Goal: Task Accomplishment & Management: Manage account settings

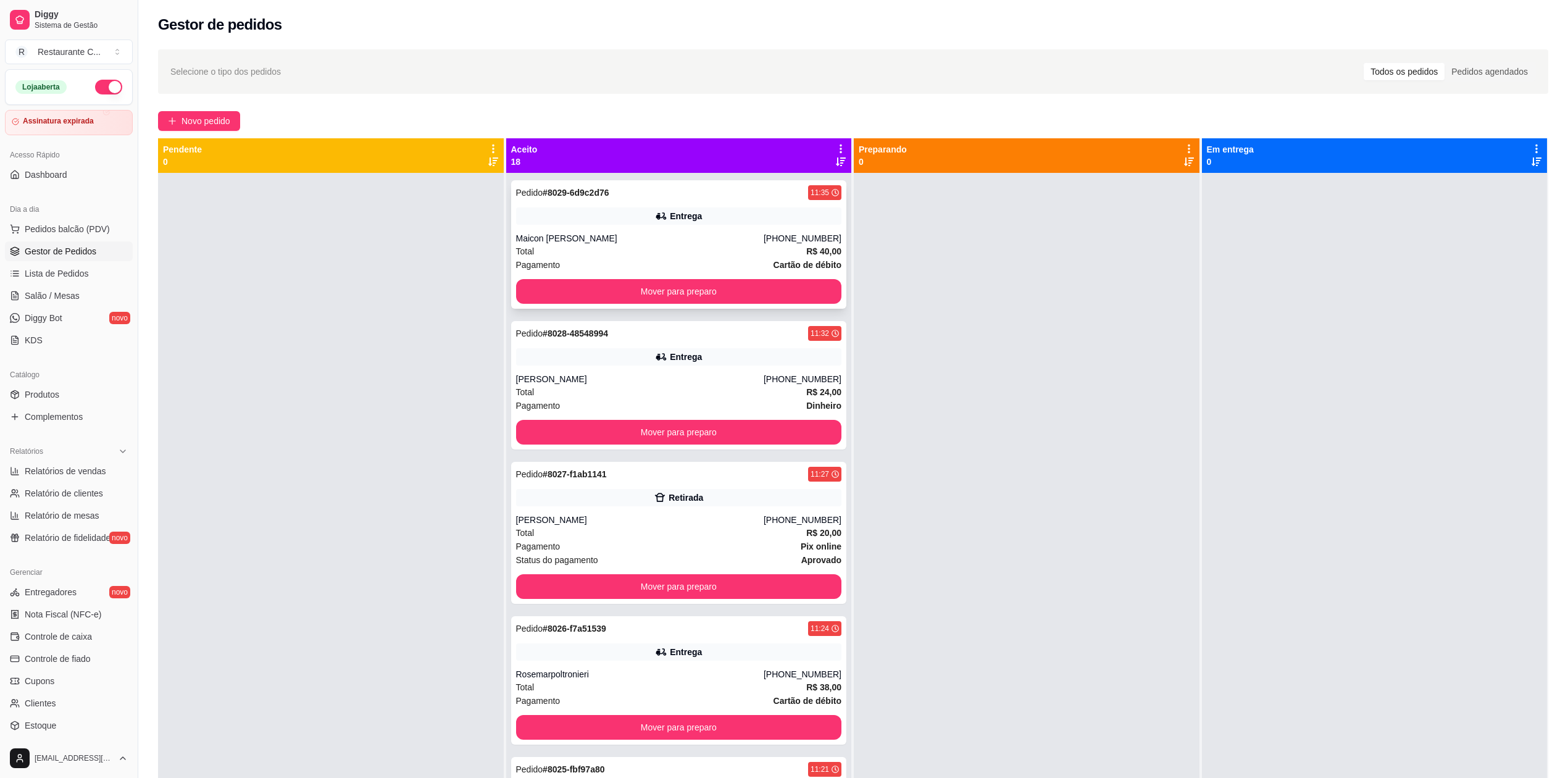
click at [709, 230] on div "Pedido # 8029-6d9c2d76 11:35 Entrega Maicon [PERSON_NAME] [PHONE_NUMBER] Total …" at bounding box center [678, 245] width 335 height 129
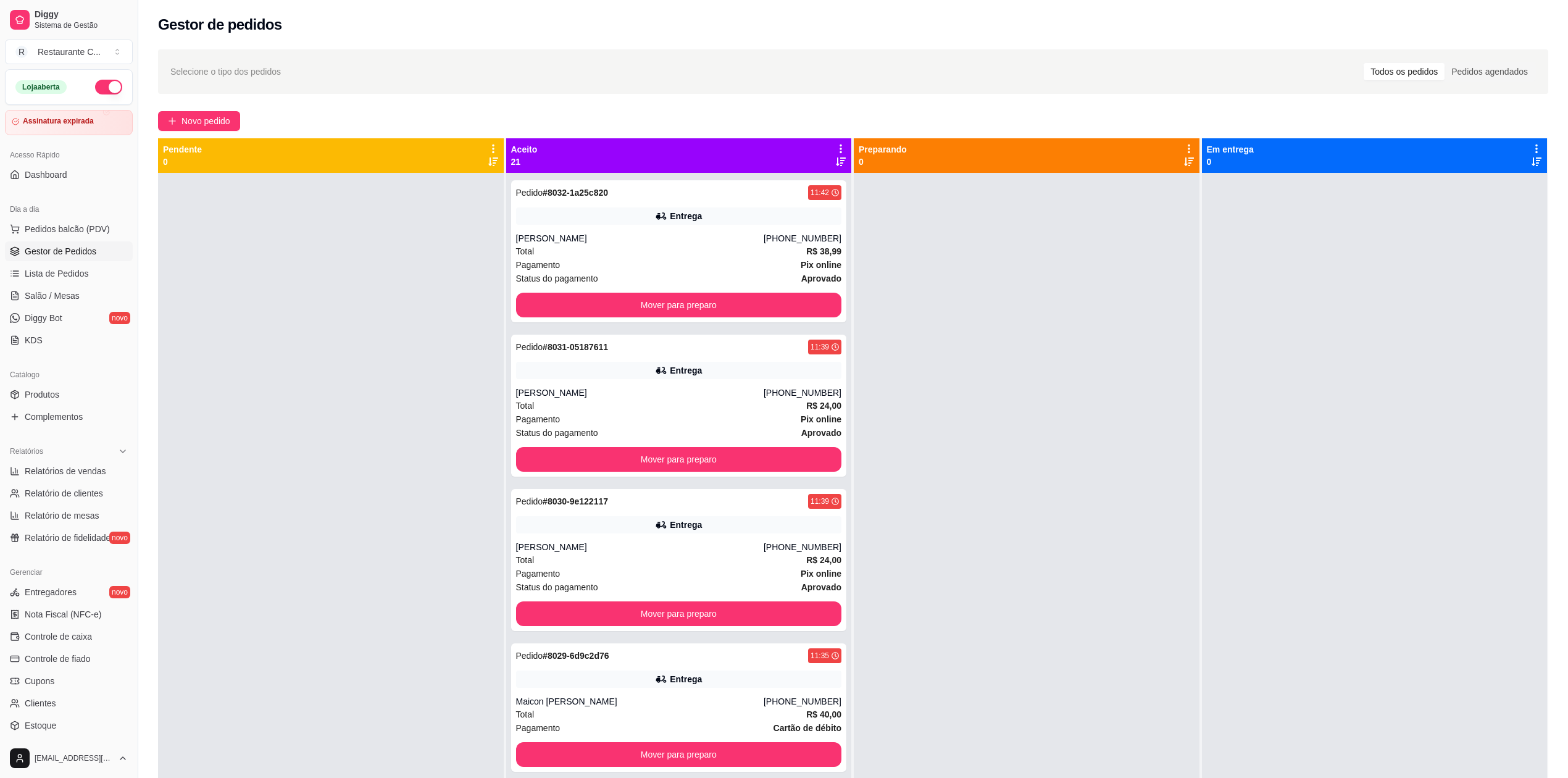
click at [87, 245] on span "Gestor de Pedidos" at bounding box center [61, 251] width 72 height 13
click at [72, 416] on span "Complementos" at bounding box center [54, 417] width 58 height 13
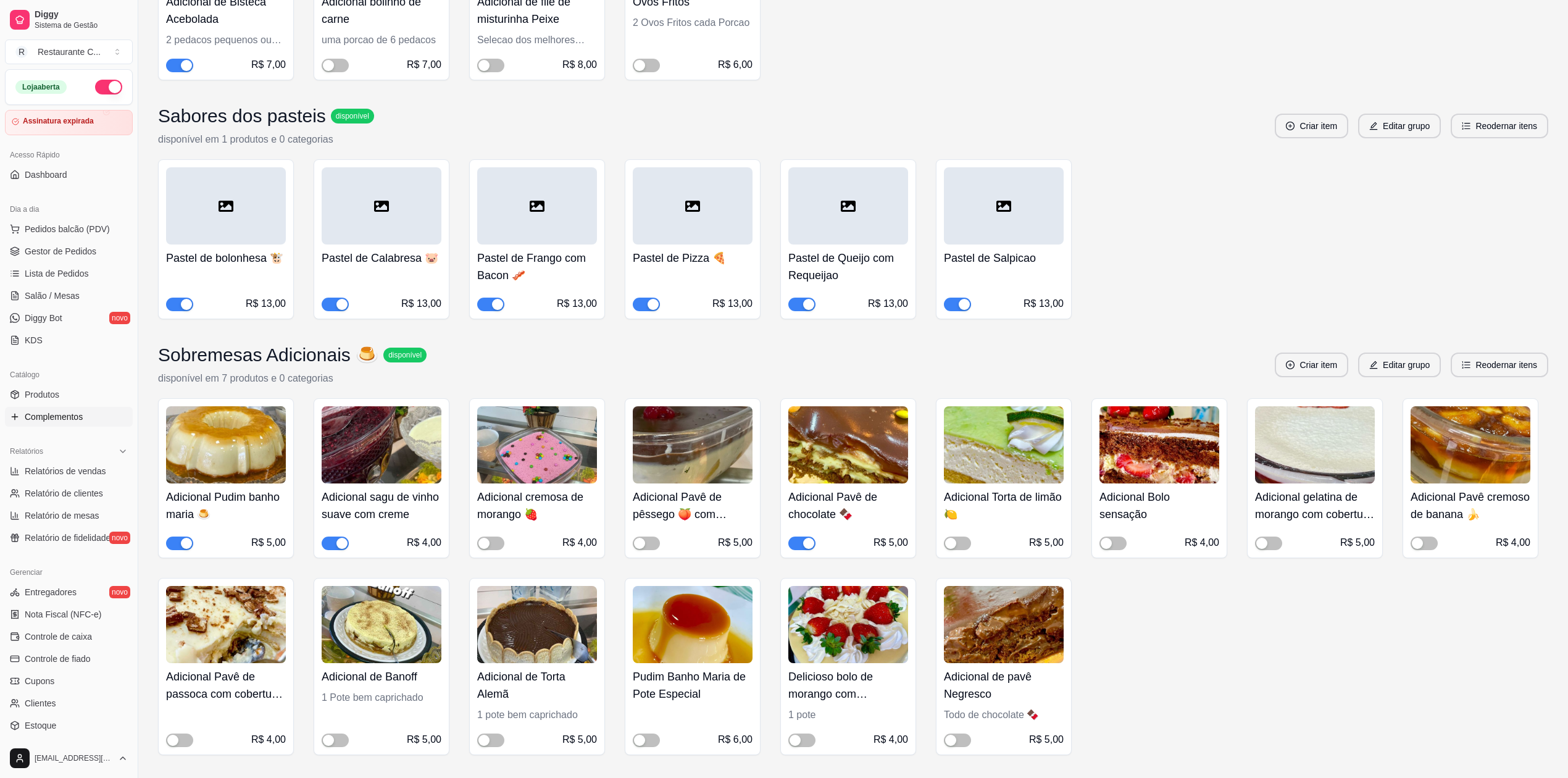
scroll to position [1811, 0]
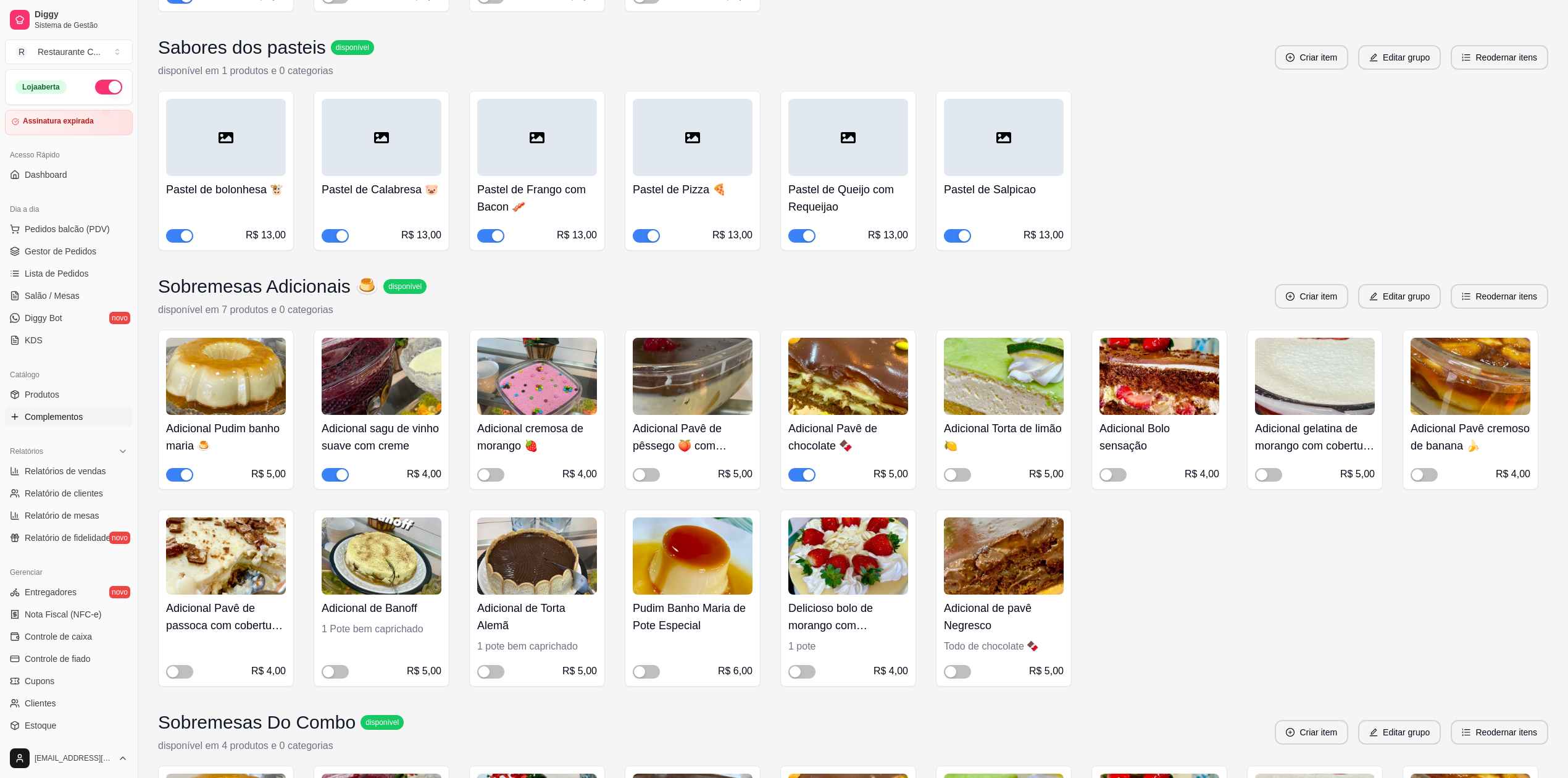
click at [181, 480] on div "button" at bounding box center [186, 474] width 11 height 11
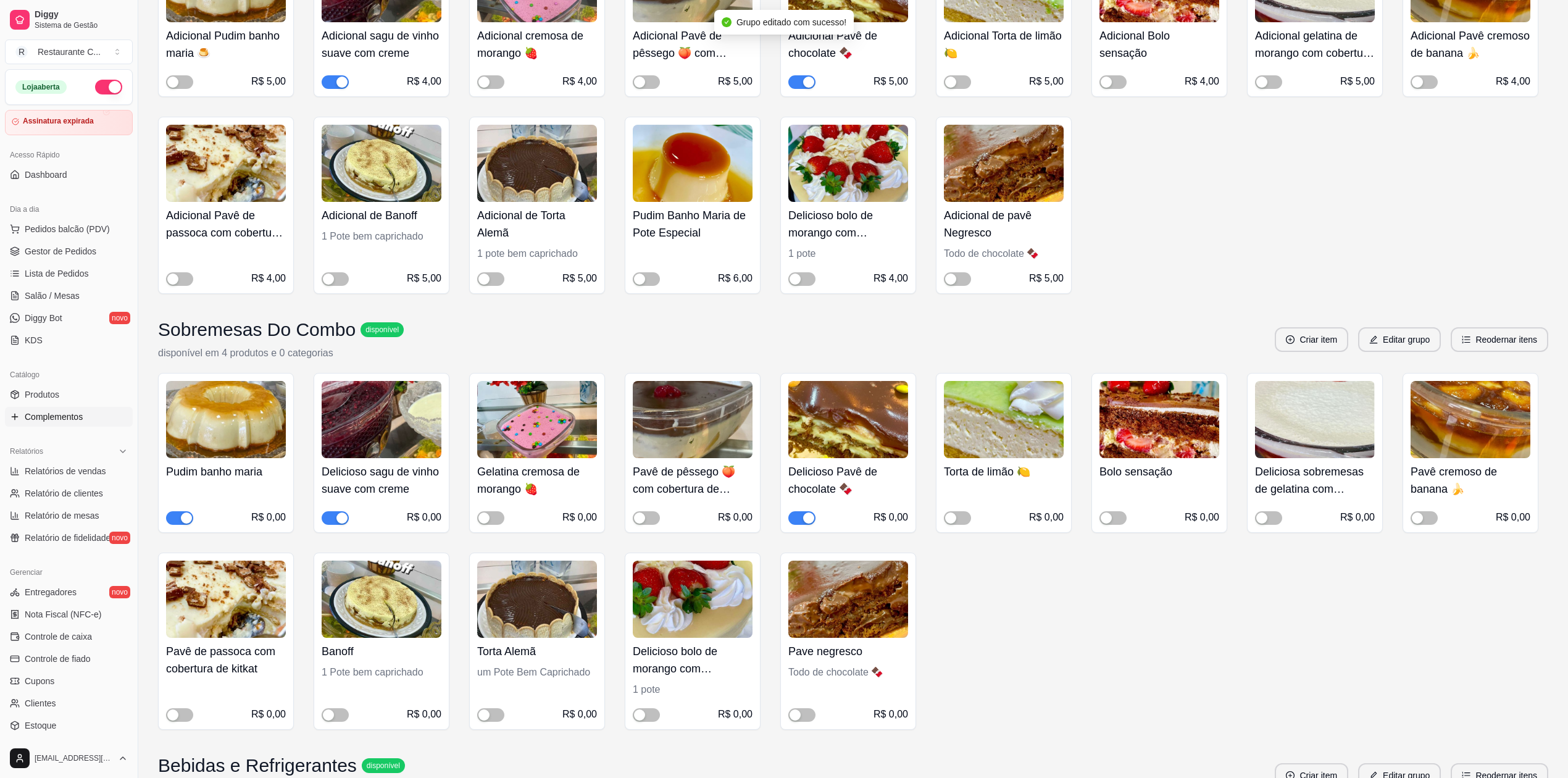
scroll to position [2223, 0]
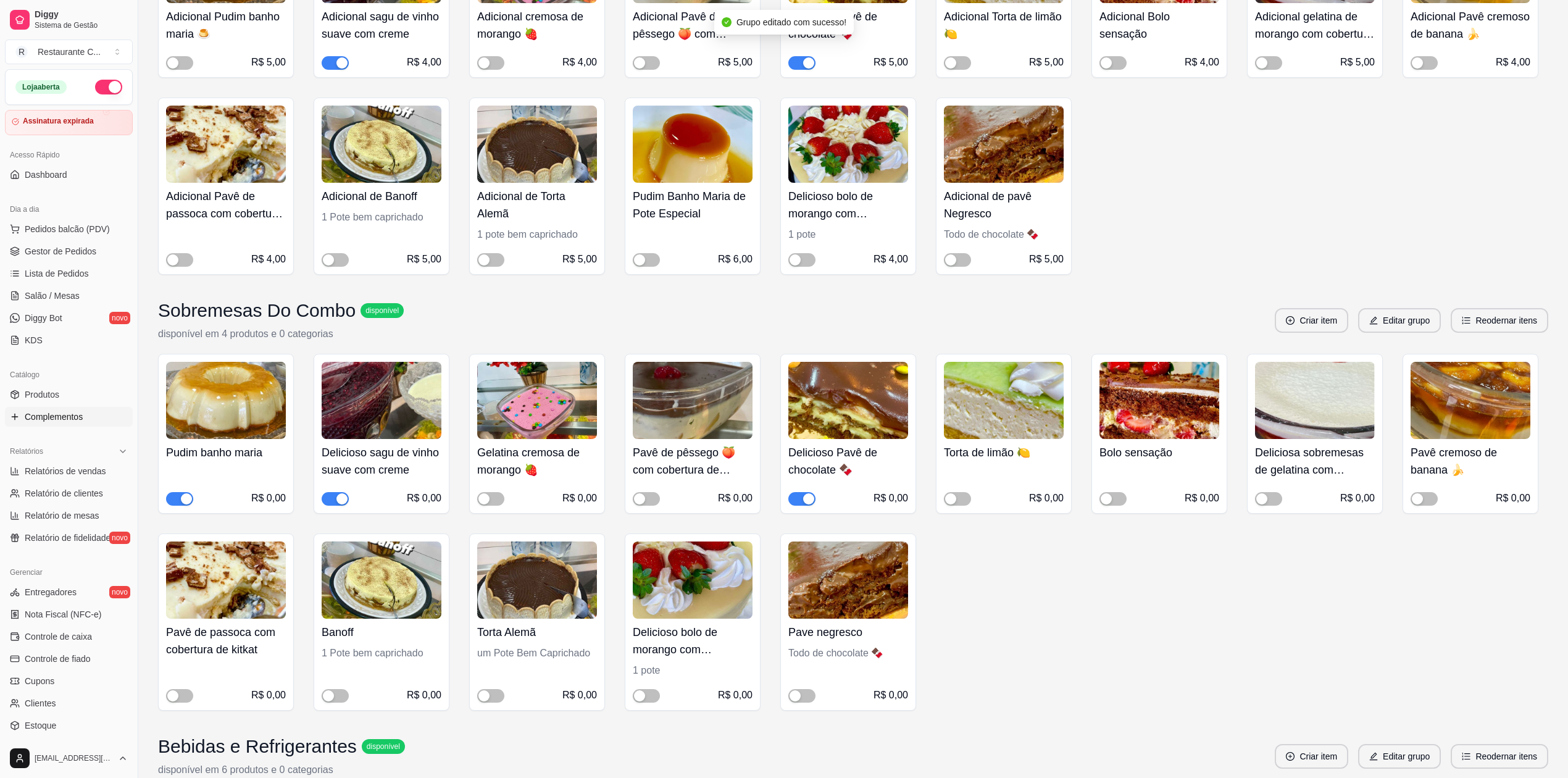
click at [179, 506] on span "button" at bounding box center [179, 498] width 28 height 13
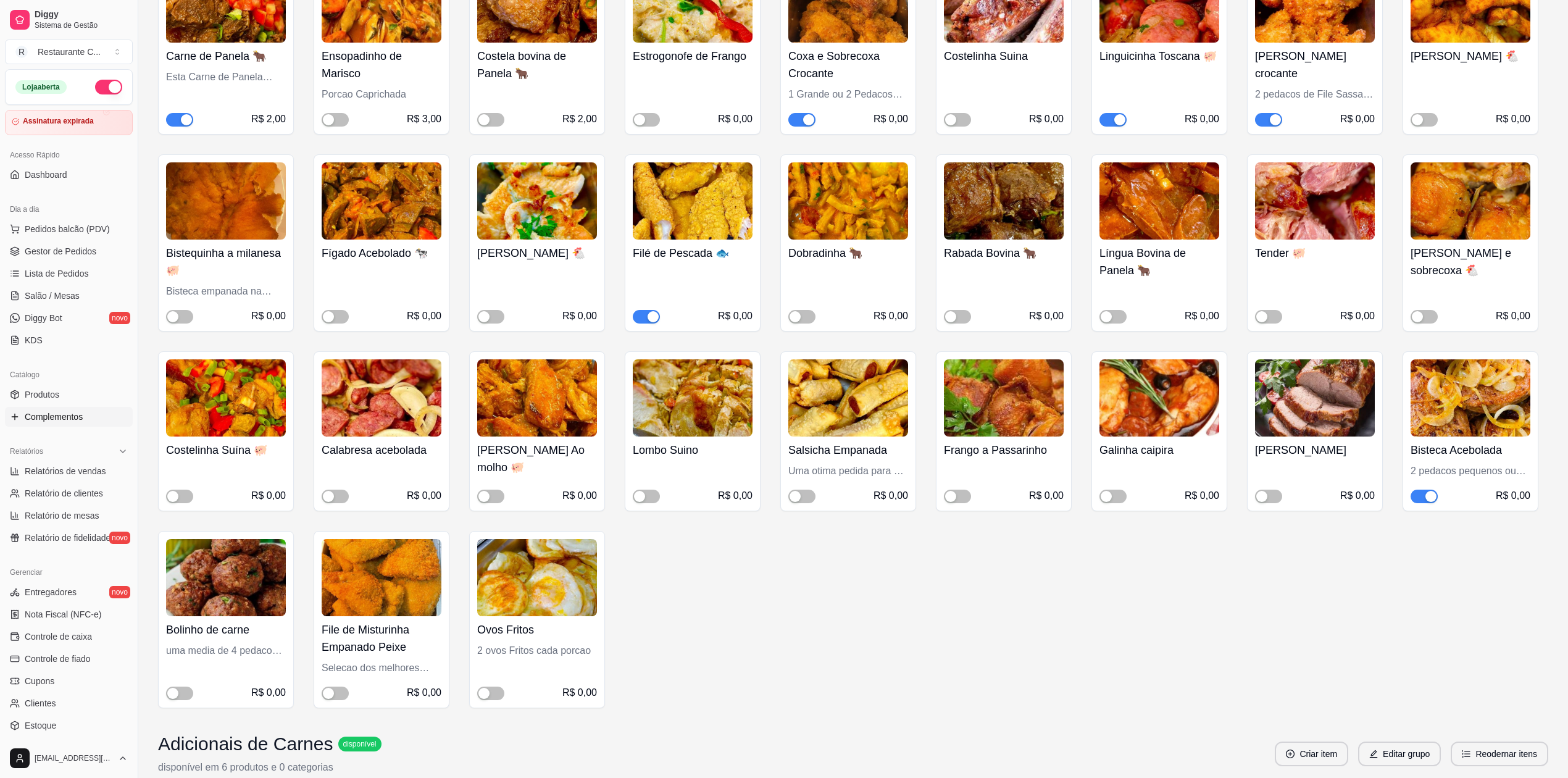
scroll to position [0, 0]
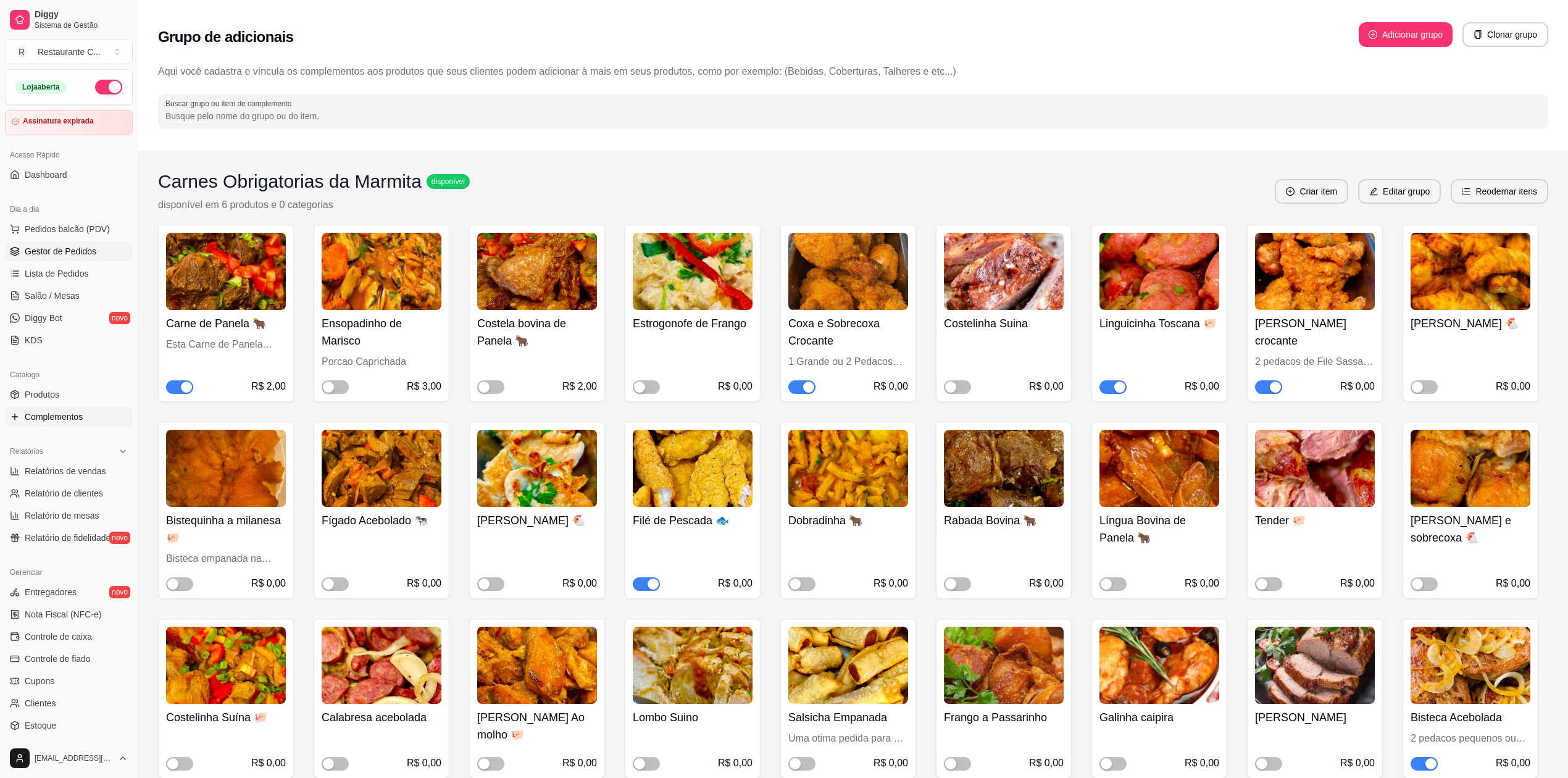
click at [77, 248] on span "Gestor de Pedidos" at bounding box center [61, 251] width 72 height 13
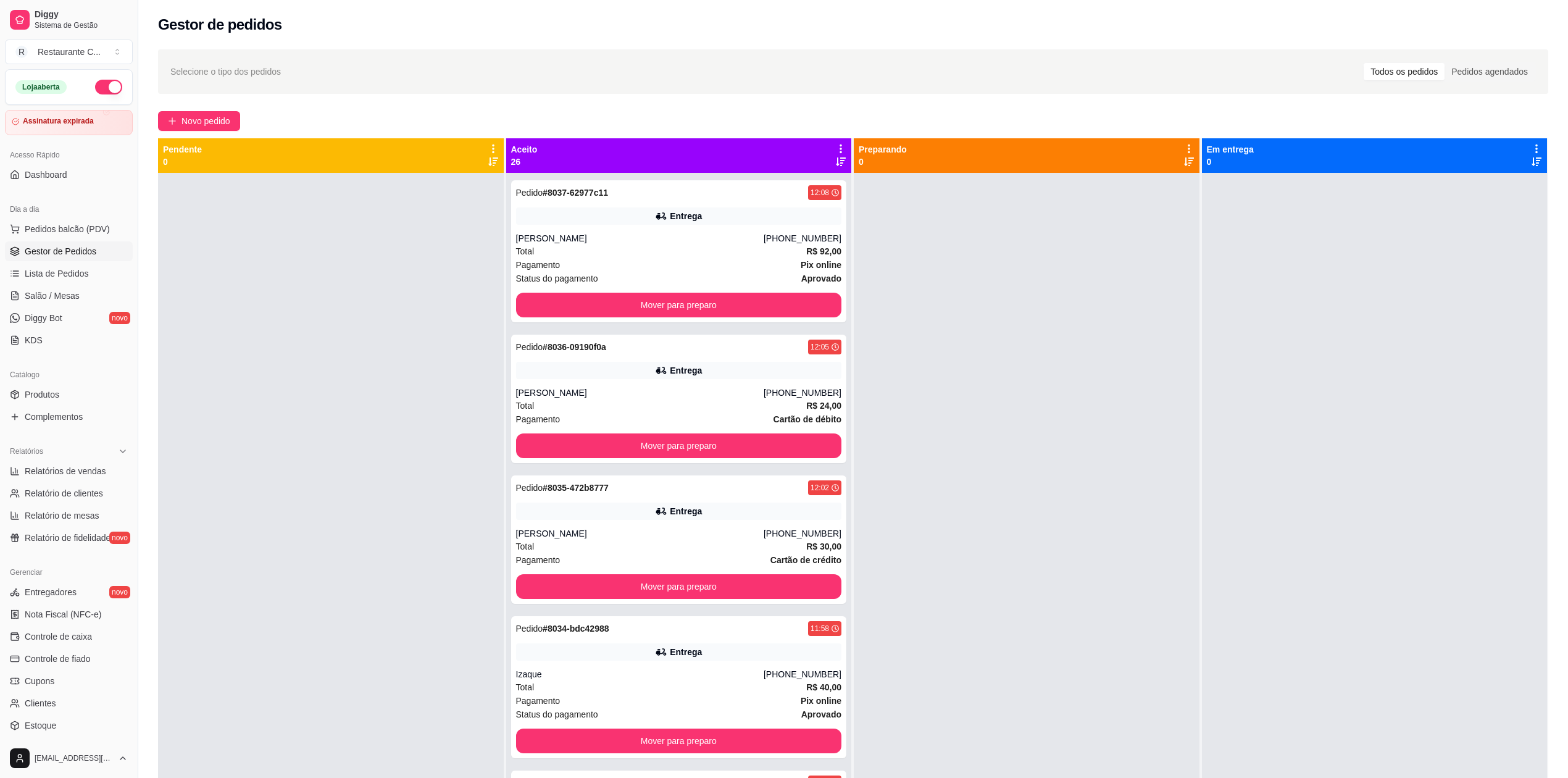
click at [87, 252] on span "Gestor de Pedidos" at bounding box center [61, 251] width 72 height 13
click at [56, 420] on span "Complementos" at bounding box center [54, 417] width 58 height 13
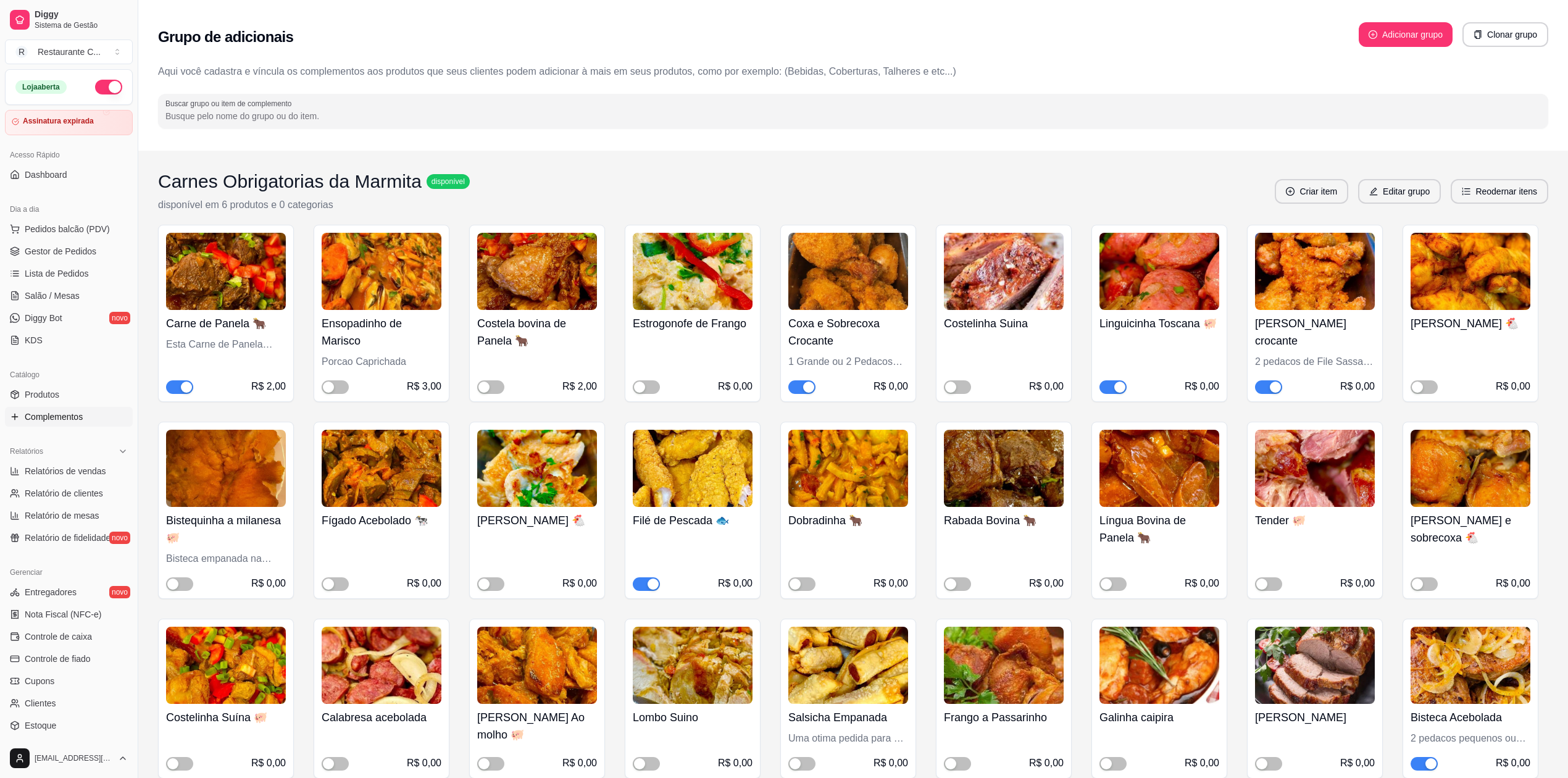
click at [188, 389] on div "button" at bounding box center [186, 386] width 11 height 11
click at [64, 255] on span "Gestor de Pedidos" at bounding box center [61, 251] width 72 height 13
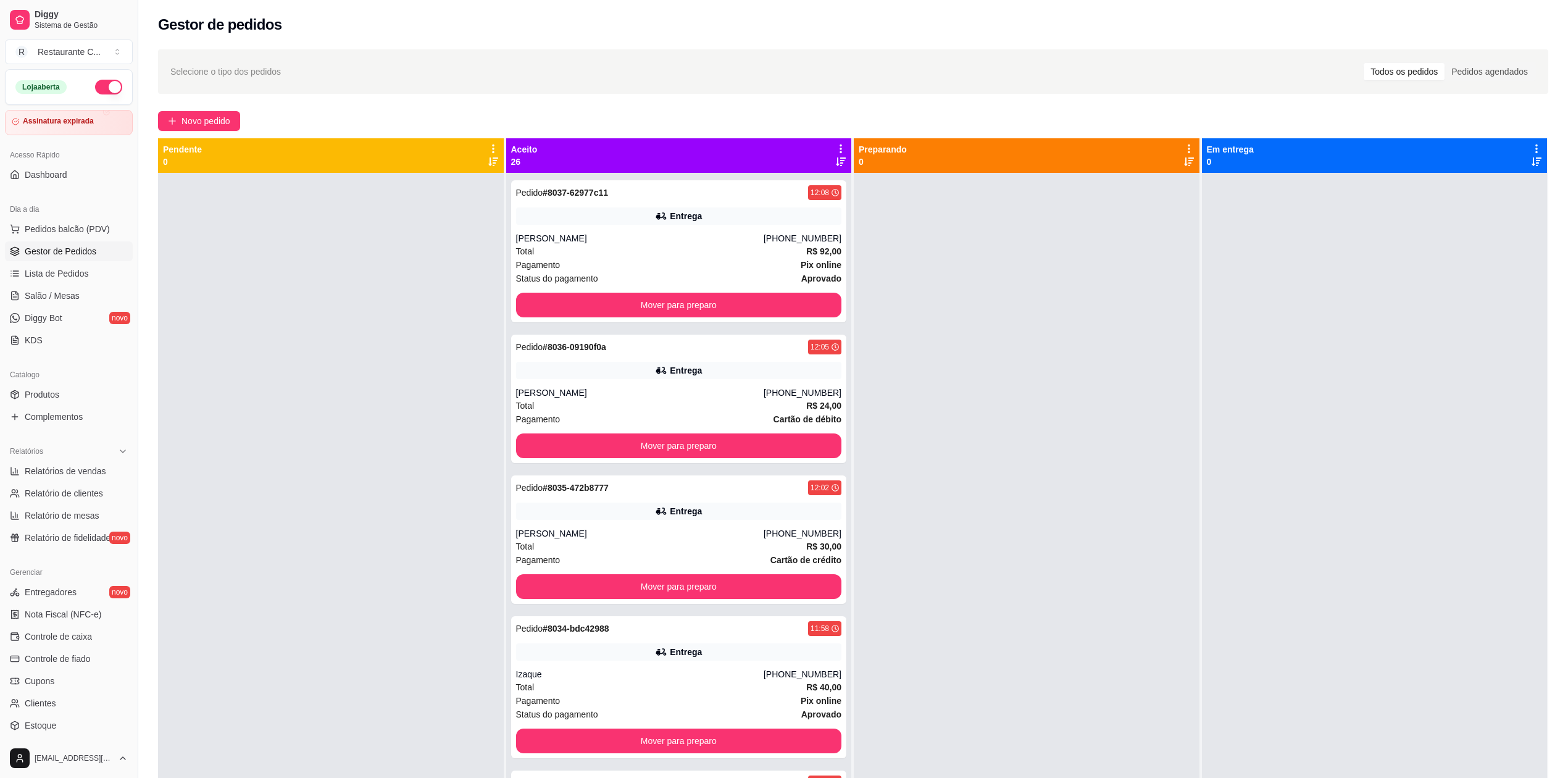
click at [340, 358] on div at bounding box center [330, 562] width 345 height 778
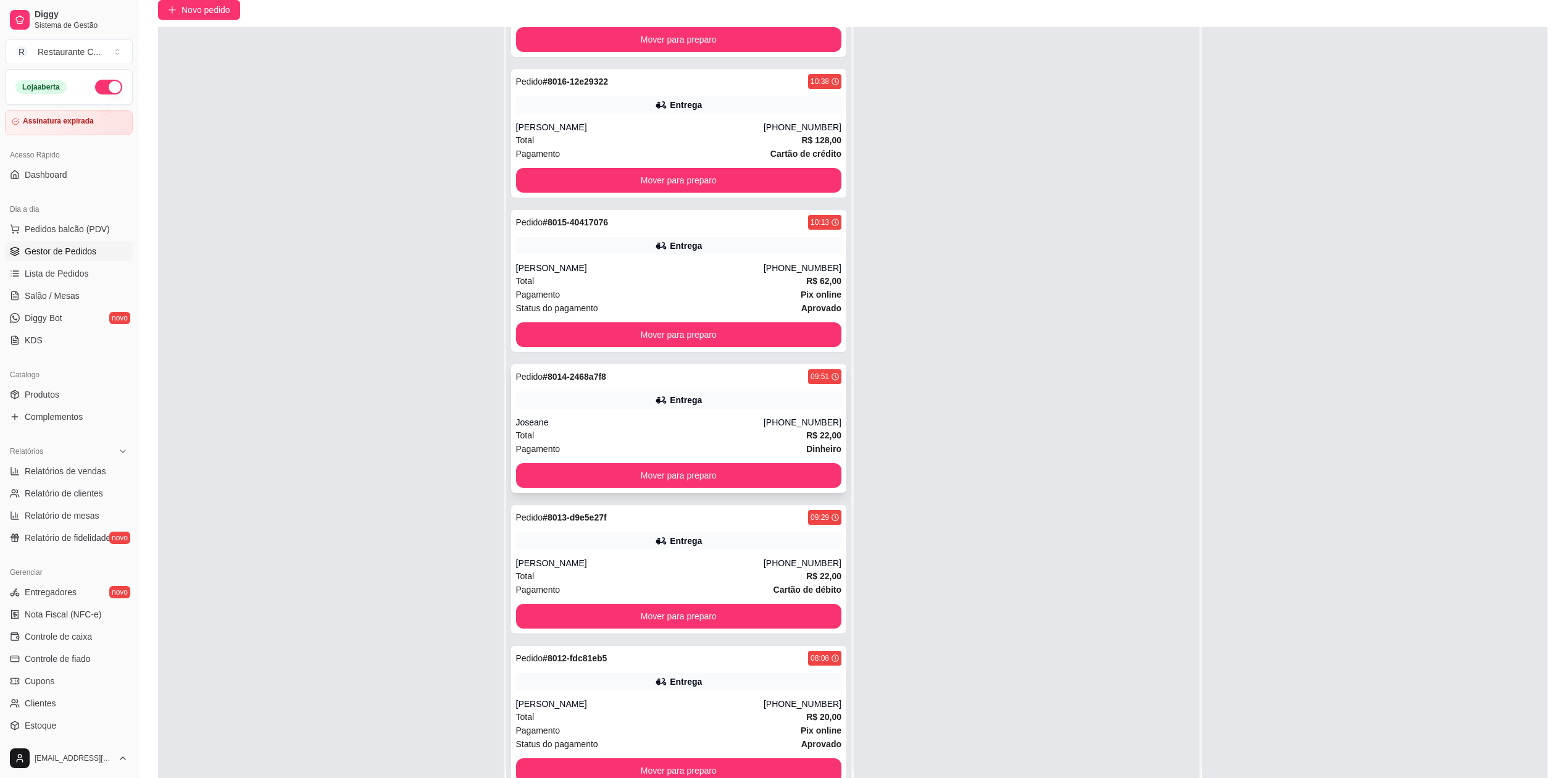
scroll to position [189, 0]
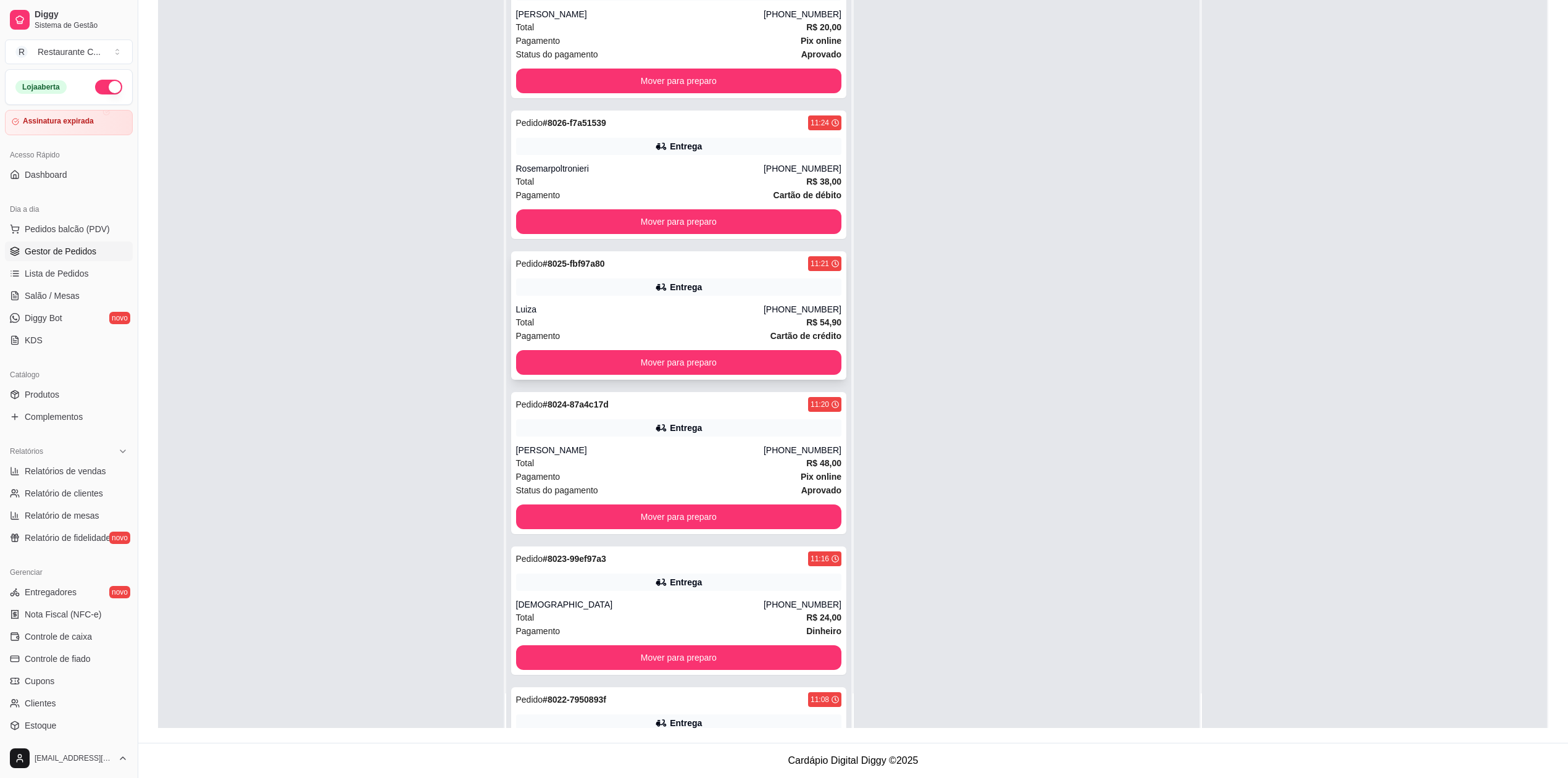
click at [767, 287] on div "Pedido # 8025-fbf97a80 11:21 Entrega Luiza [PHONE_NUMBER] Total R$ 54,90 Pagame…" at bounding box center [678, 316] width 335 height 129
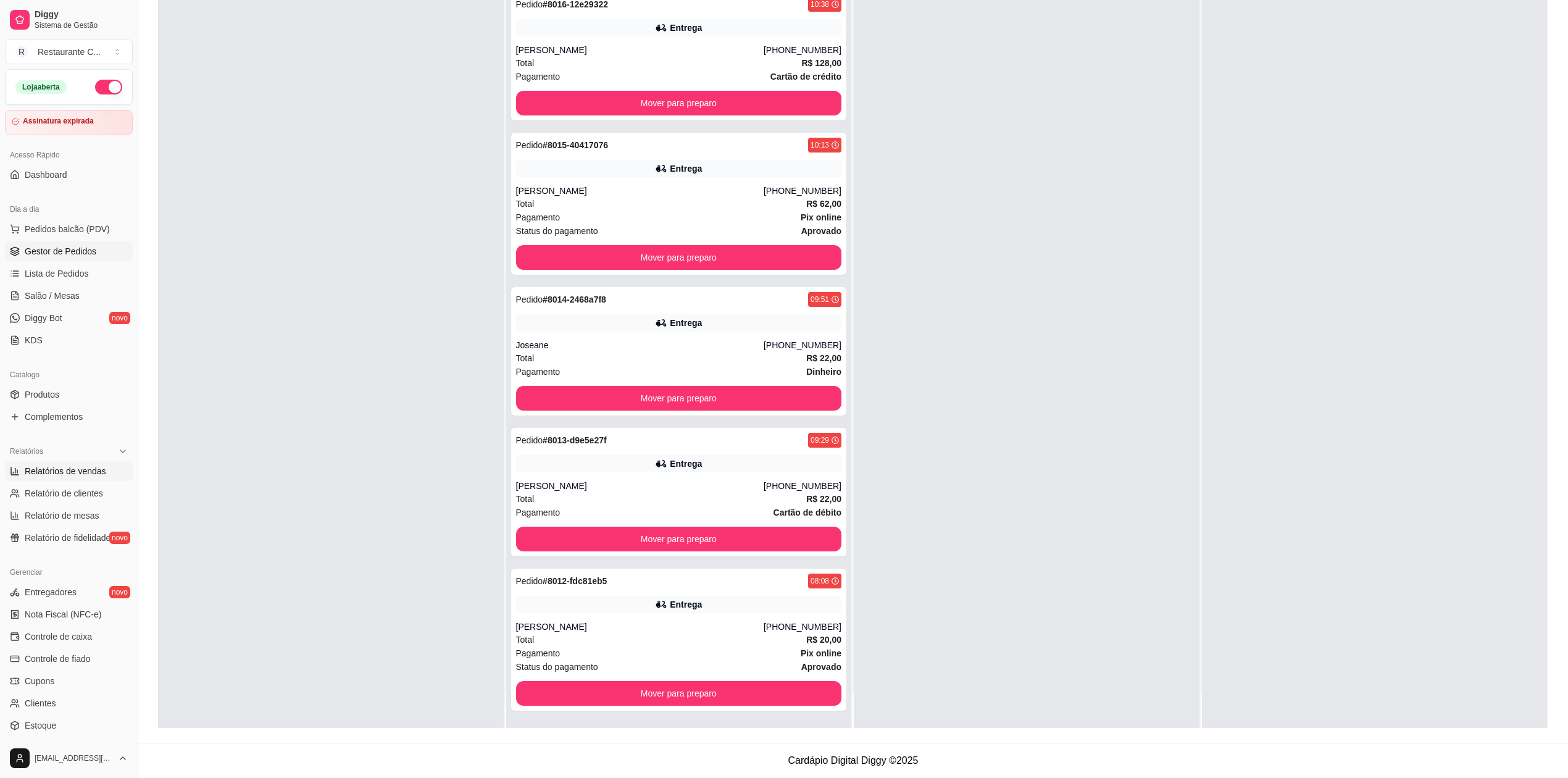
click at [82, 473] on span "Relatórios de vendas" at bounding box center [66, 471] width 82 height 13
select select "ALL"
select select "0"
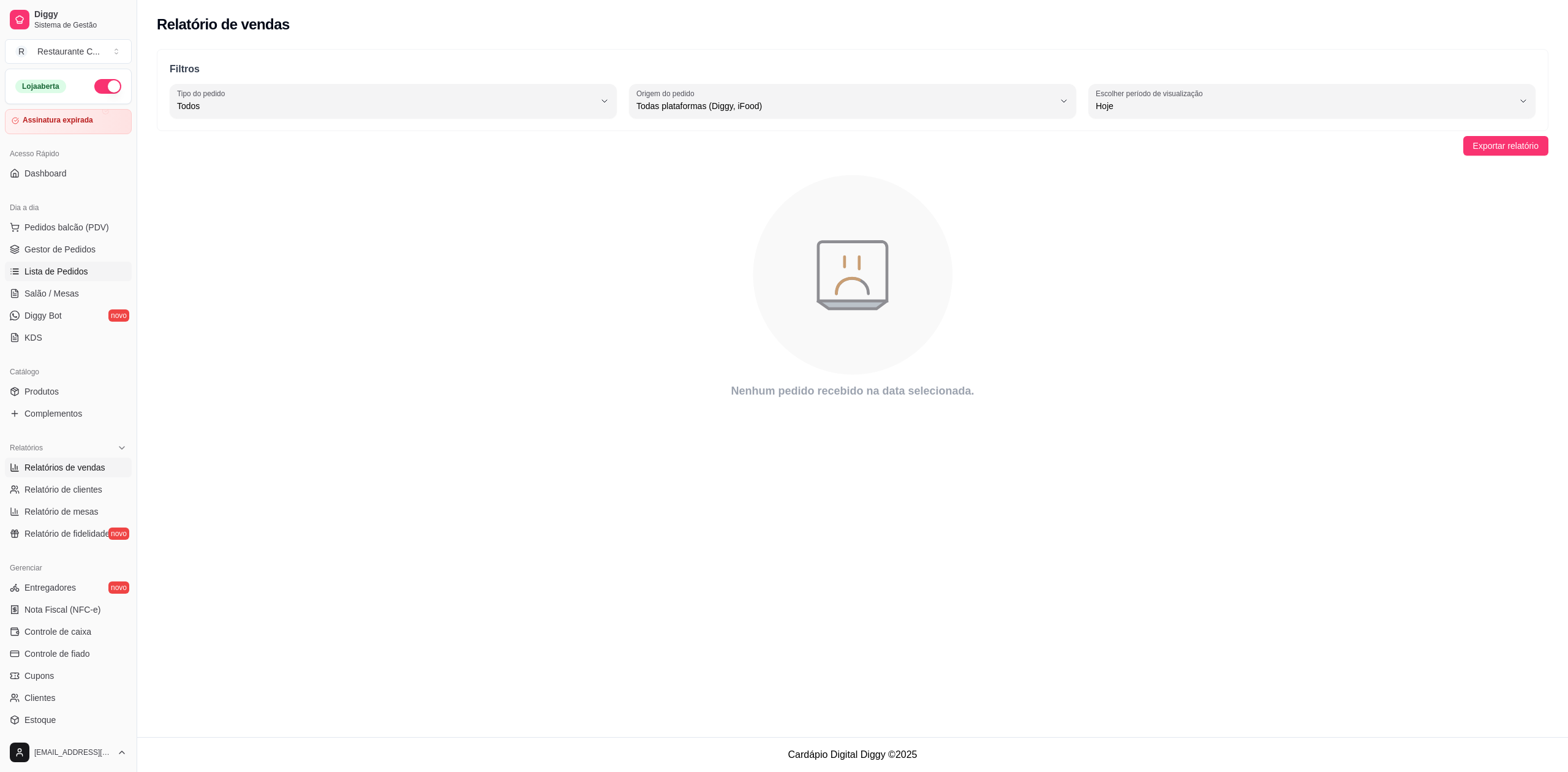
click at [70, 269] on span "Lista de Pedidos" at bounding box center [56, 271] width 64 height 12
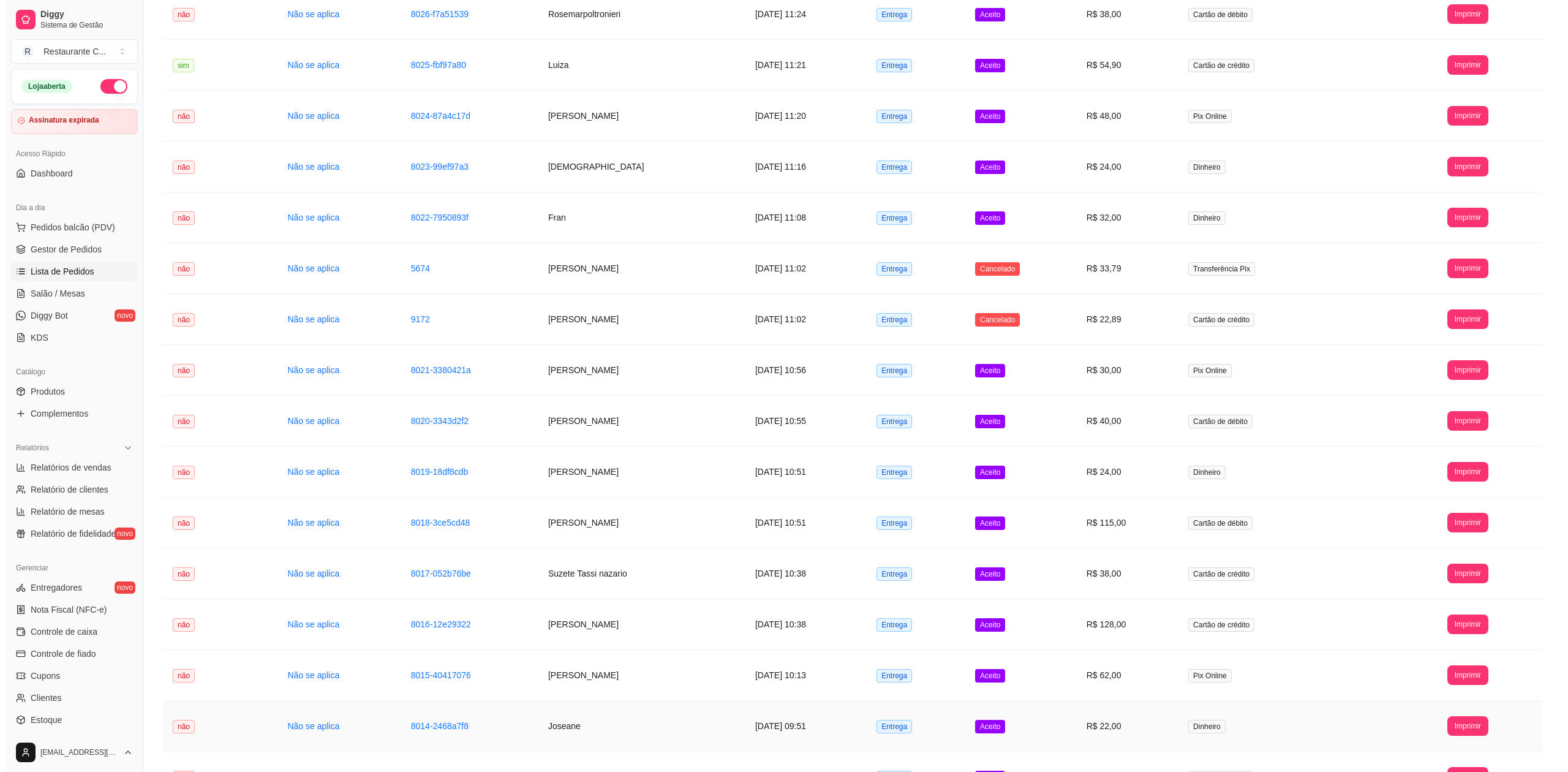
scroll to position [451, 0]
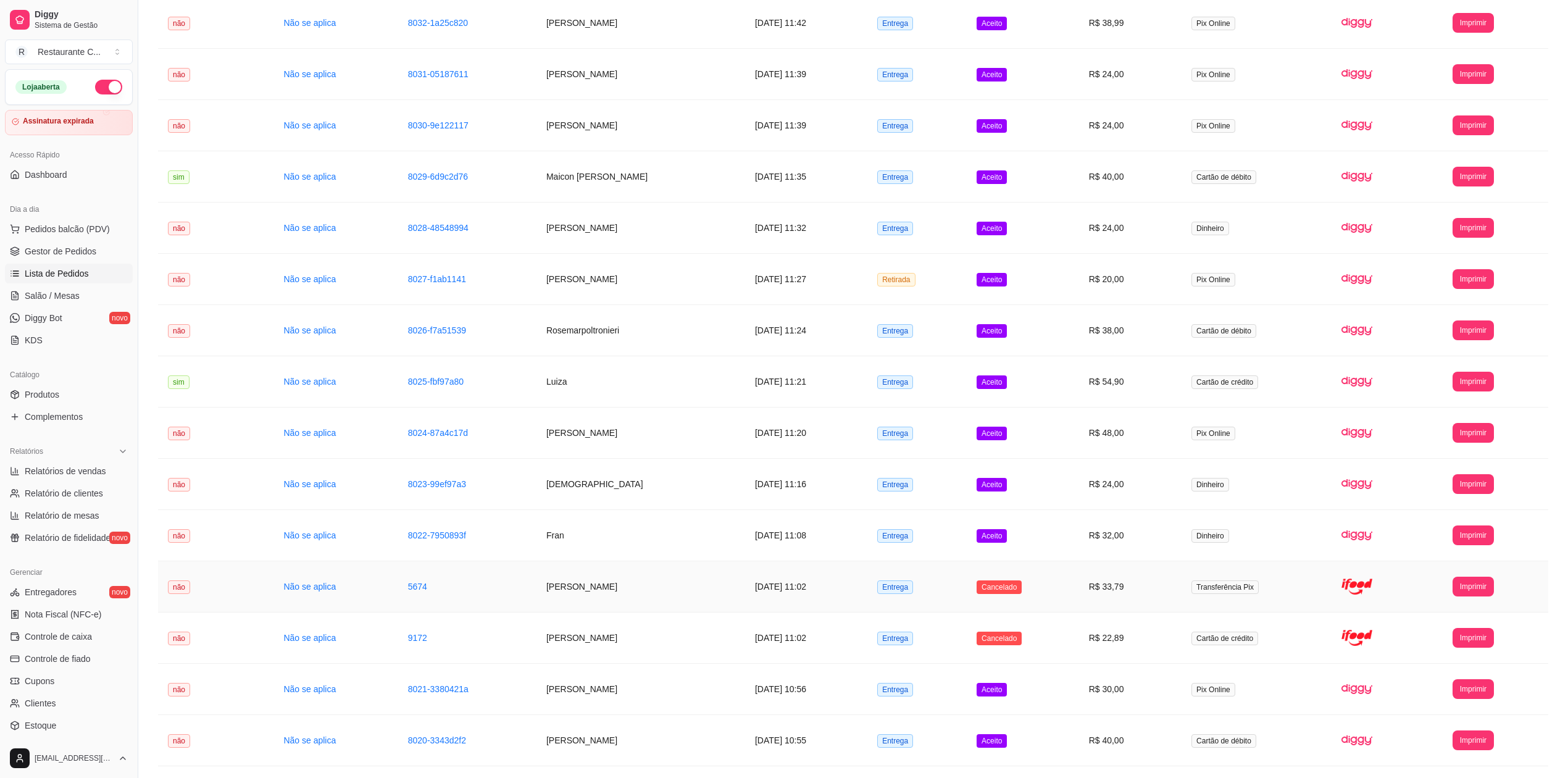
click at [584, 584] on td "[PERSON_NAME]" at bounding box center [641, 586] width 209 height 51
click at [581, 640] on td "[PERSON_NAME]" at bounding box center [641, 638] width 209 height 51
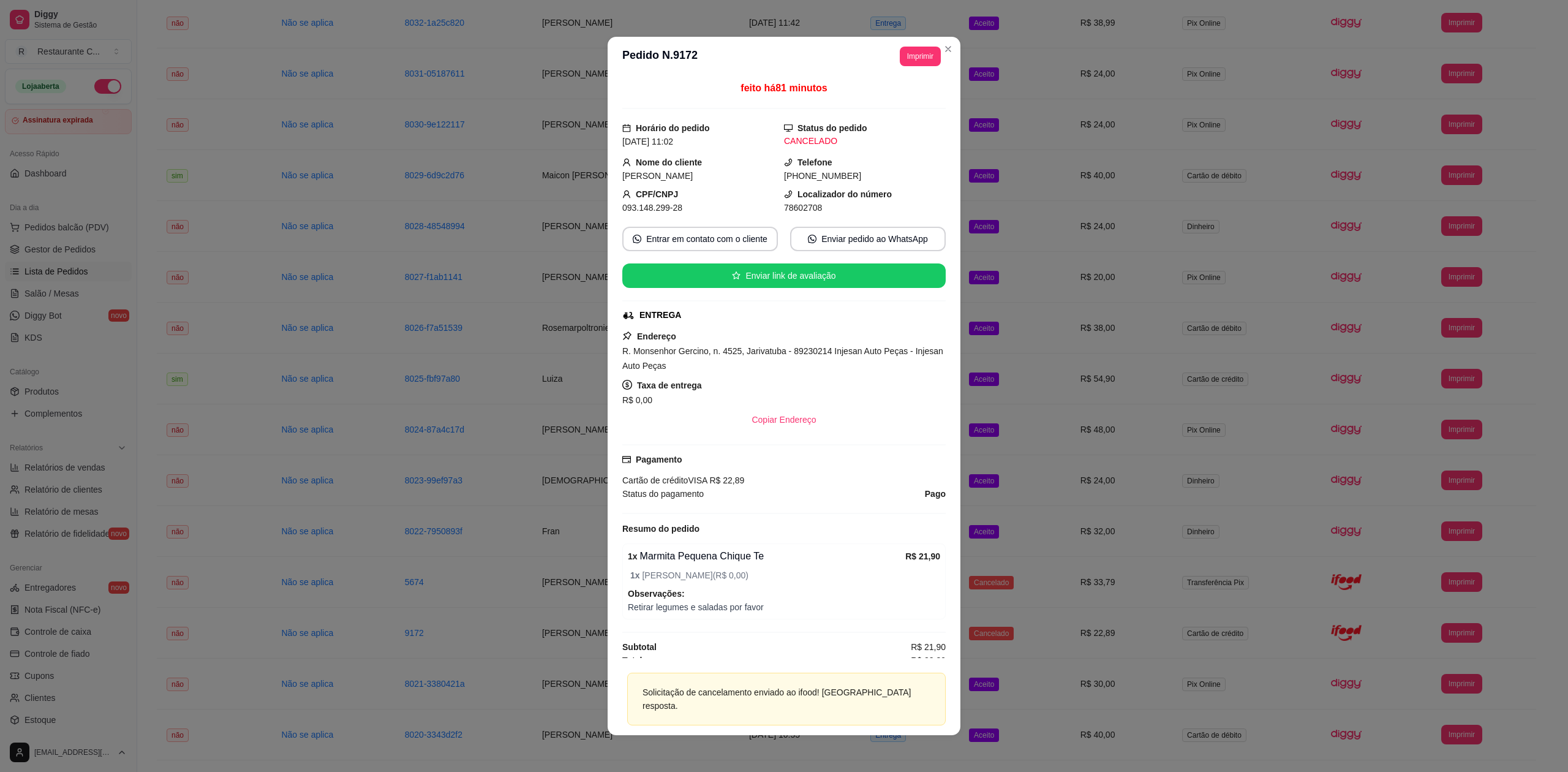
scroll to position [2, 0]
drag, startPoint x: 879, startPoint y: 484, endPoint x: 968, endPoint y: 485, distance: 89.0
click at [968, 485] on div "**********" at bounding box center [784, 386] width 1568 height 772
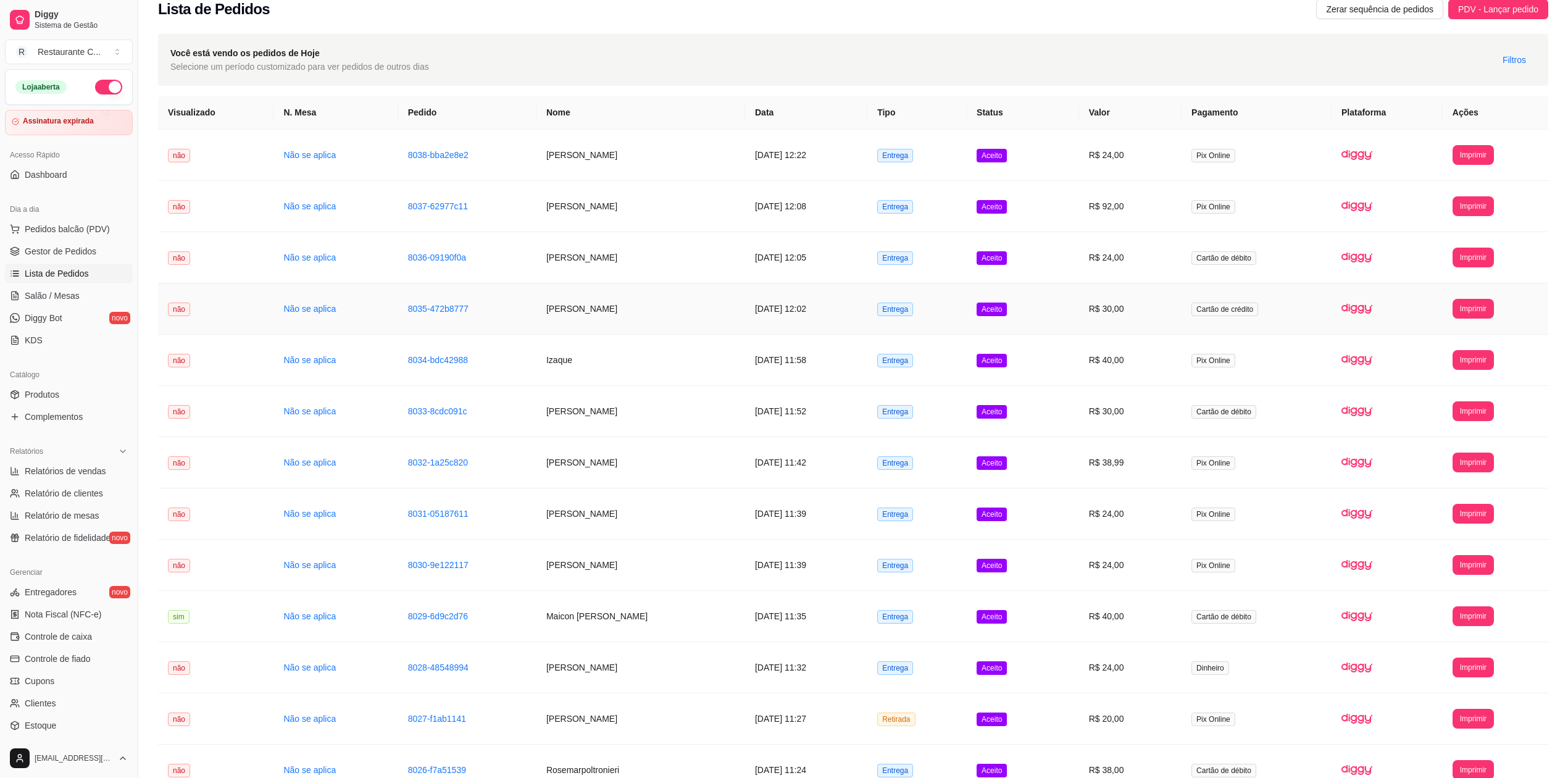
scroll to position [0, 0]
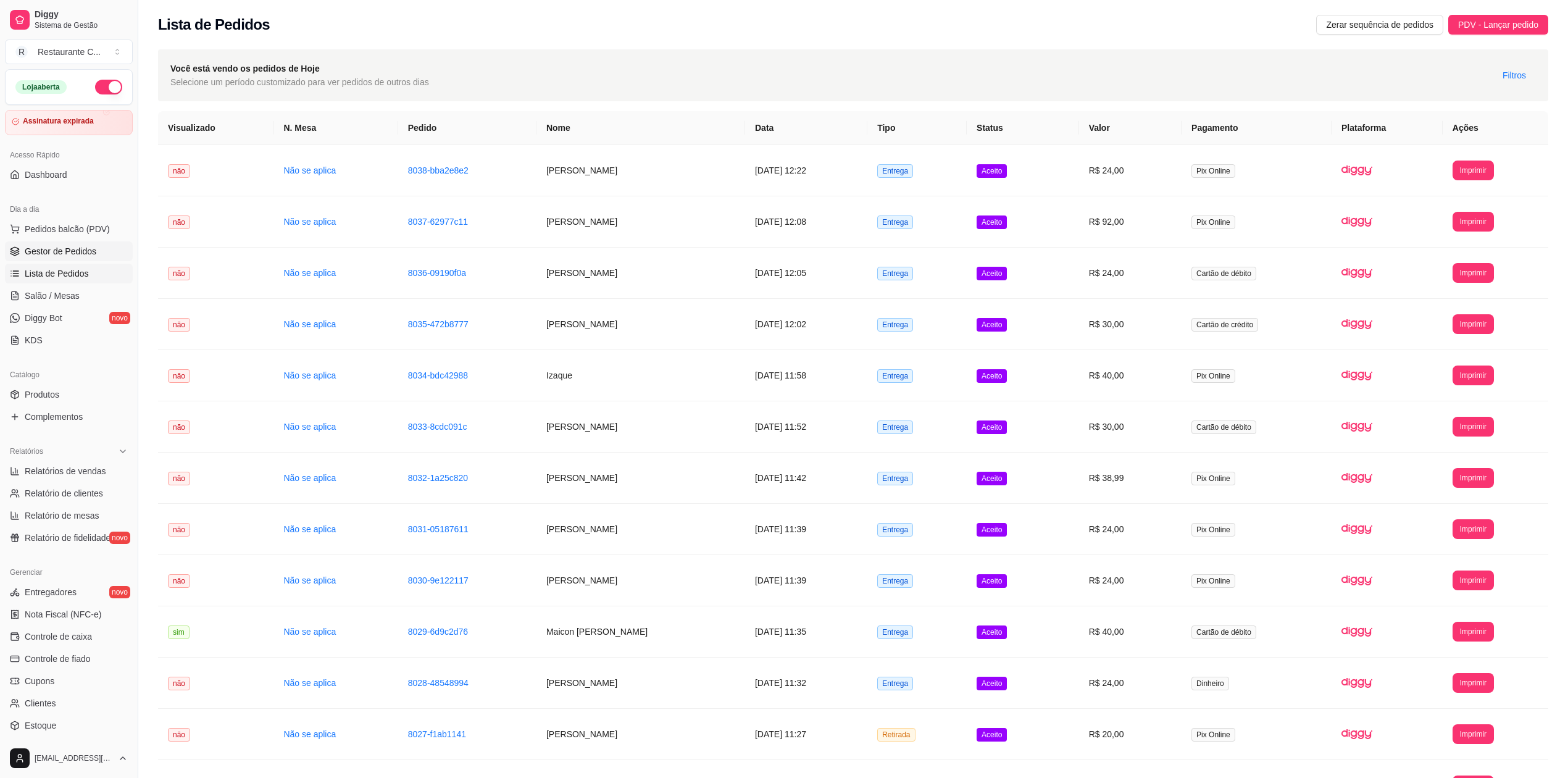
click at [87, 248] on span "Gestor de Pedidos" at bounding box center [61, 251] width 72 height 13
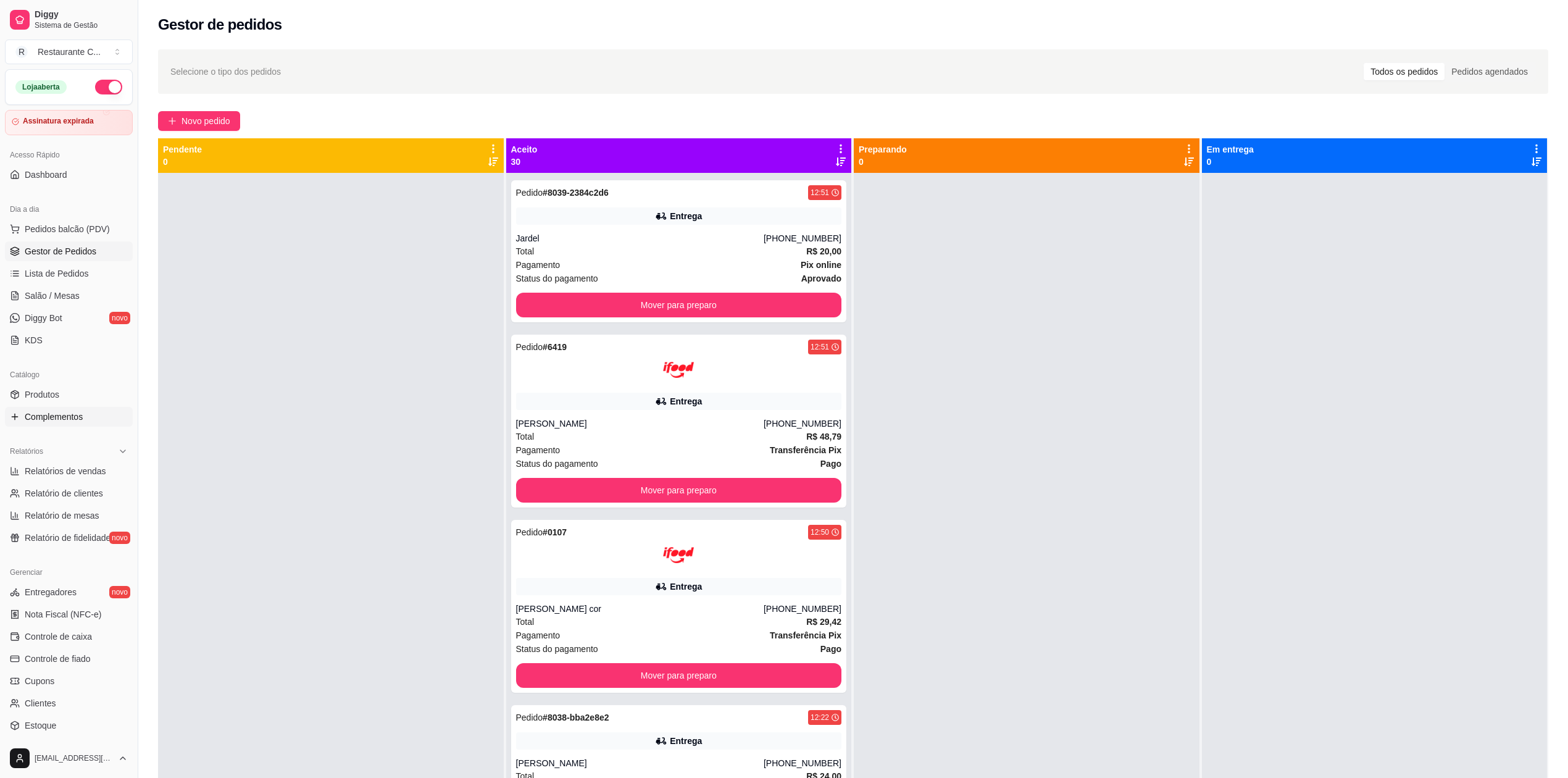
click at [65, 416] on span "Complementos" at bounding box center [54, 417] width 58 height 13
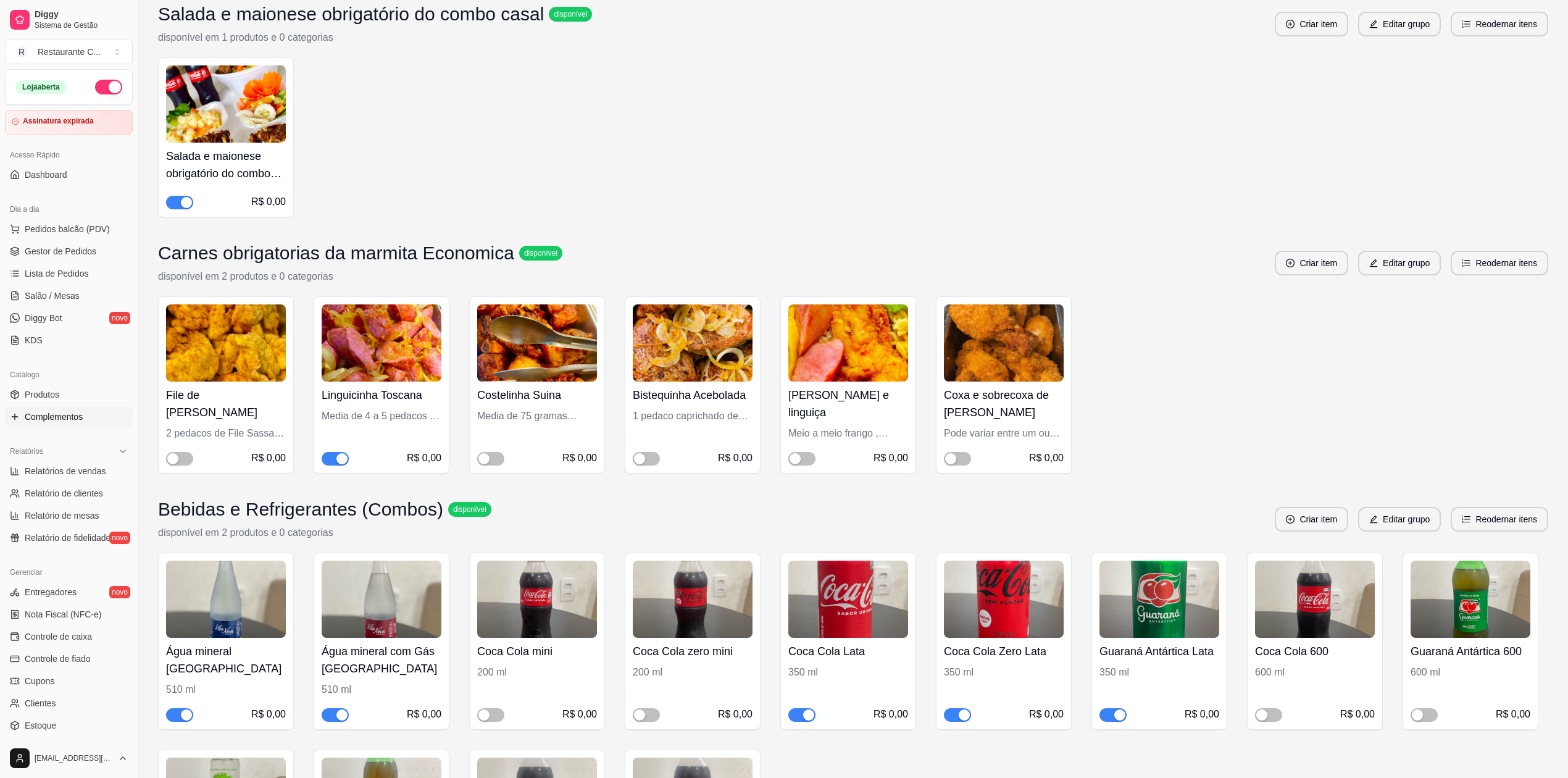
scroll to position [3928, 0]
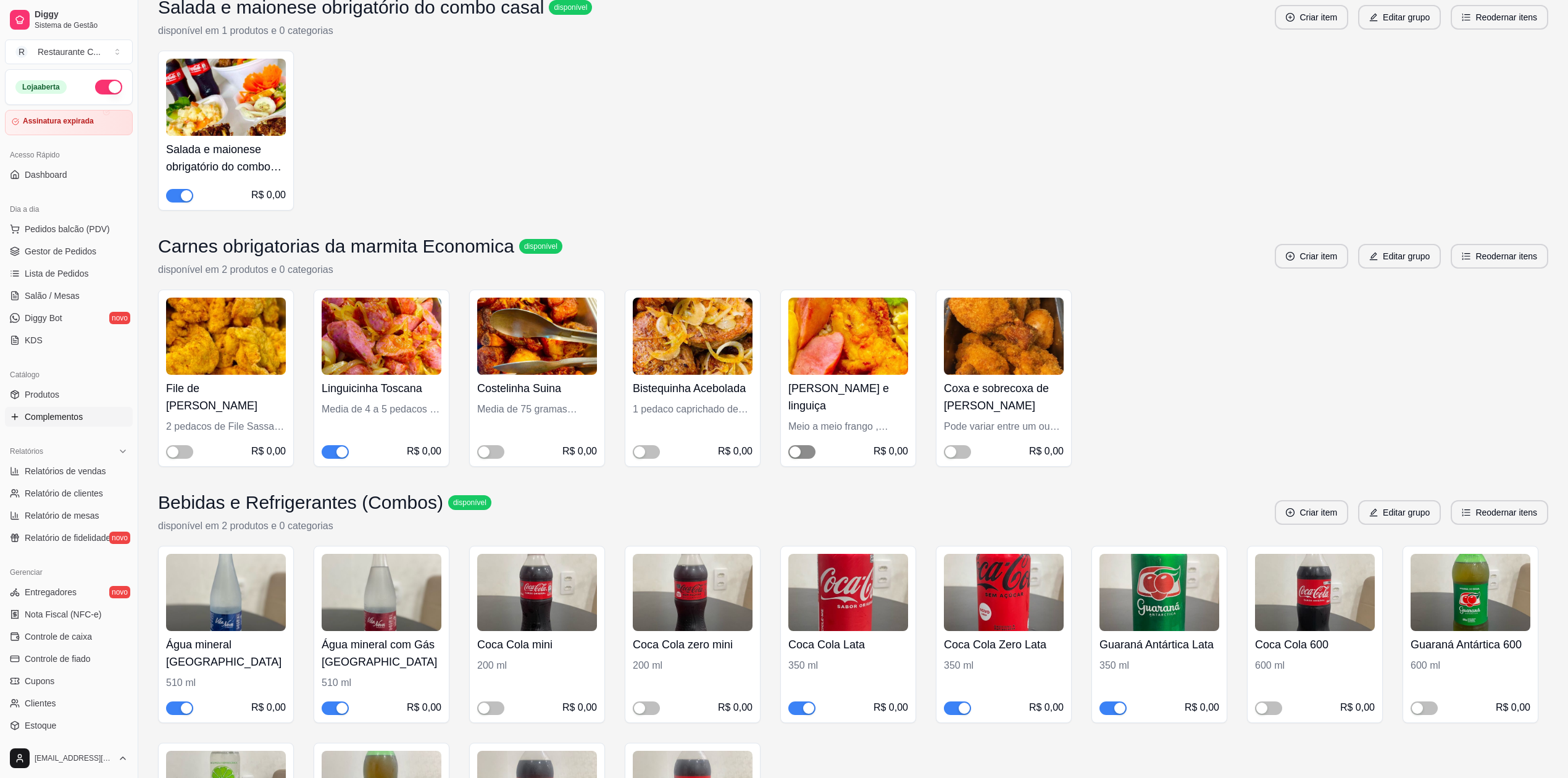
click at [803, 459] on span "button" at bounding box center [801, 452] width 28 height 13
click at [644, 459] on button "button" at bounding box center [646, 452] width 28 height 13
click at [954, 457] on div "button" at bounding box center [950, 452] width 11 height 11
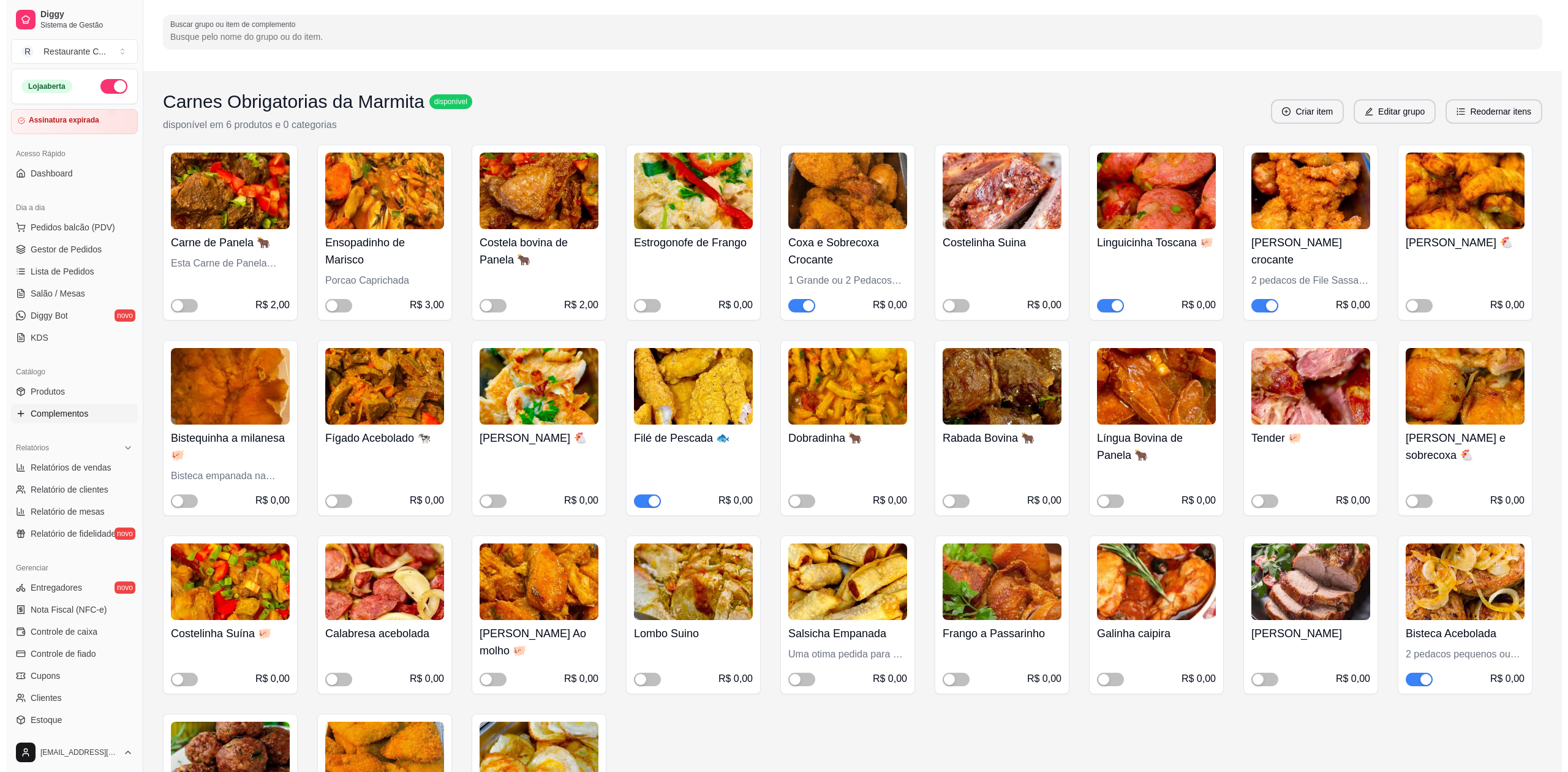
scroll to position [0, 0]
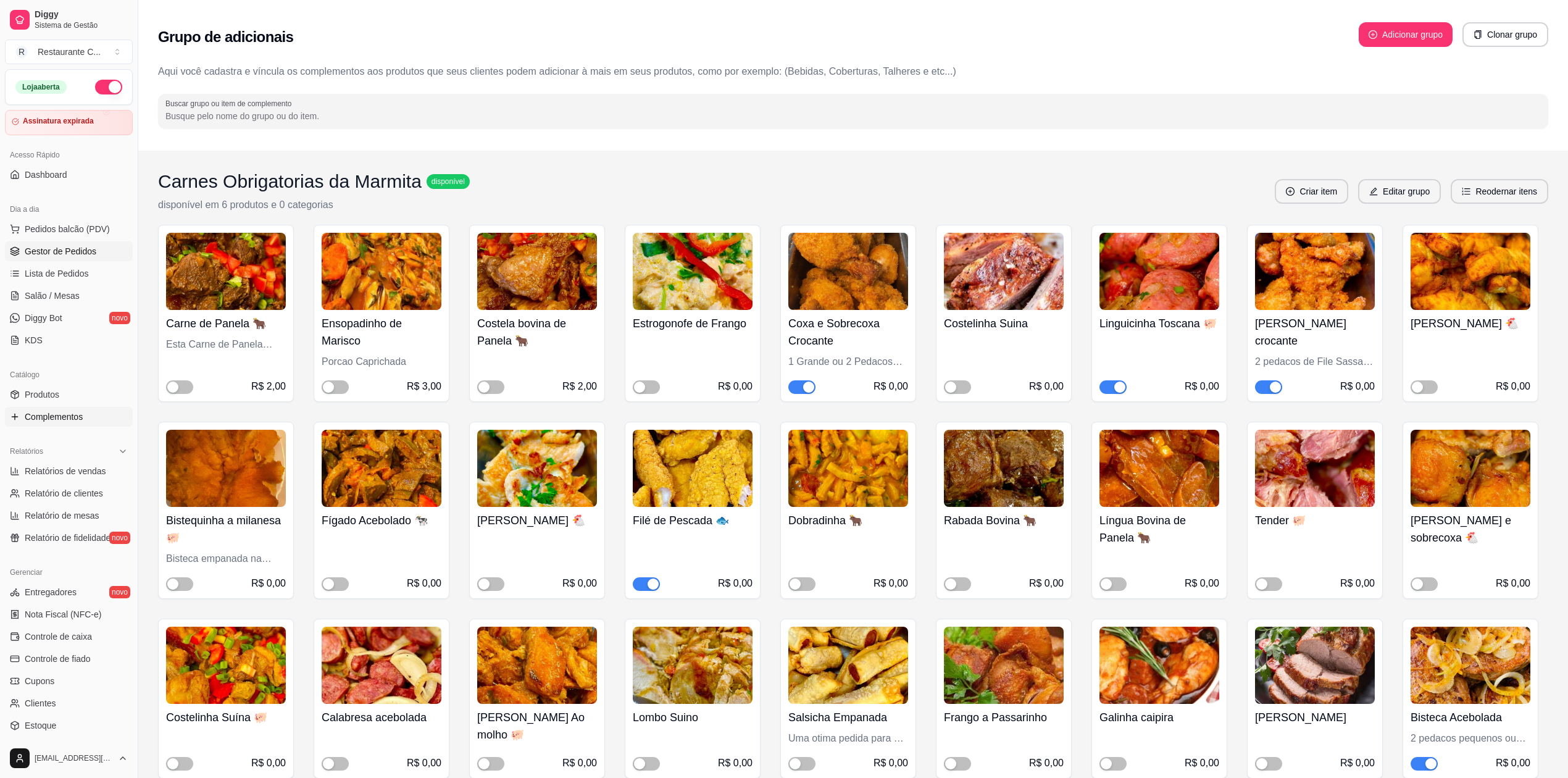
click at [72, 250] on span "Gestor de Pedidos" at bounding box center [61, 251] width 72 height 13
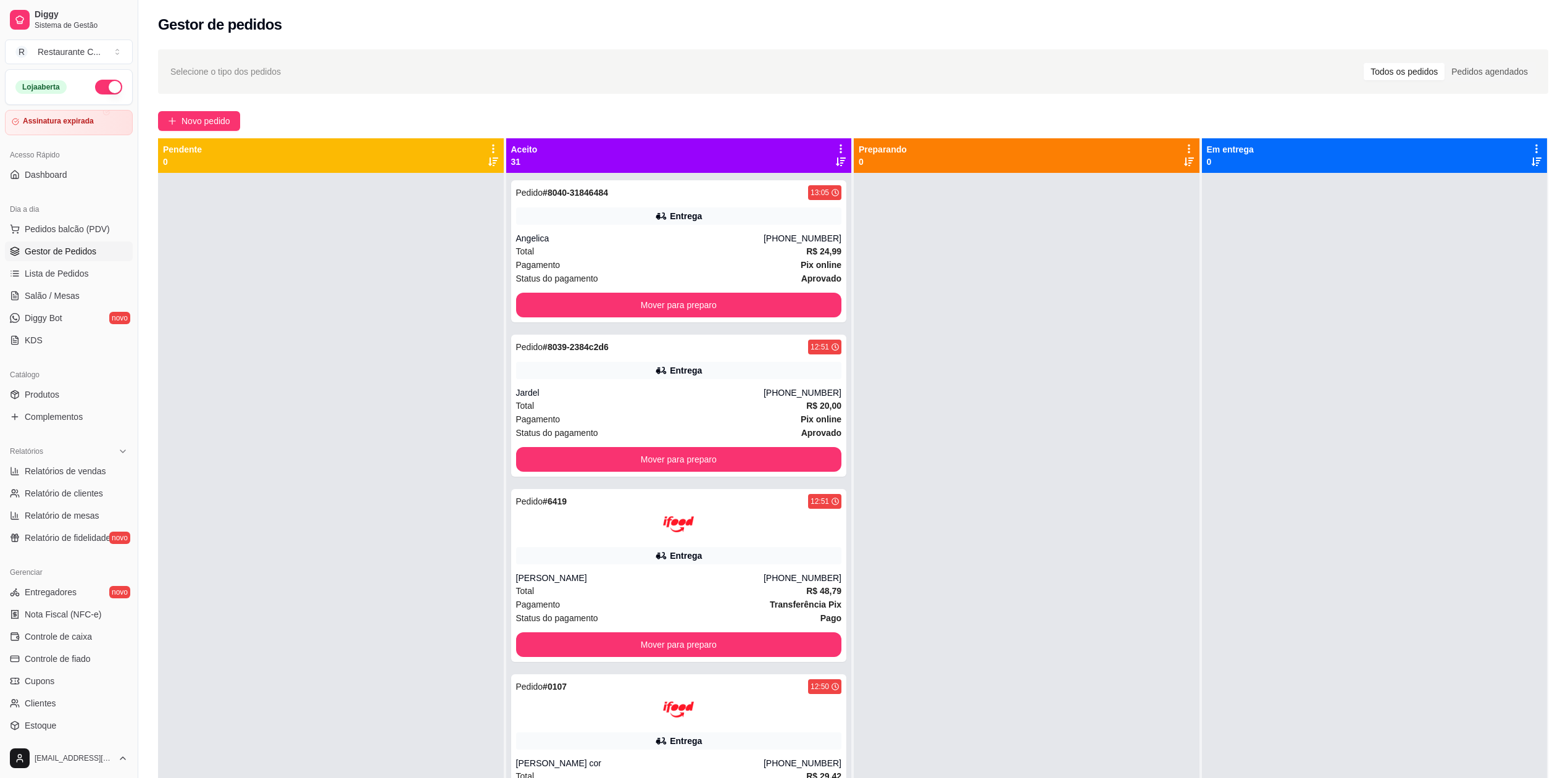
click at [384, 285] on div at bounding box center [330, 562] width 345 height 778
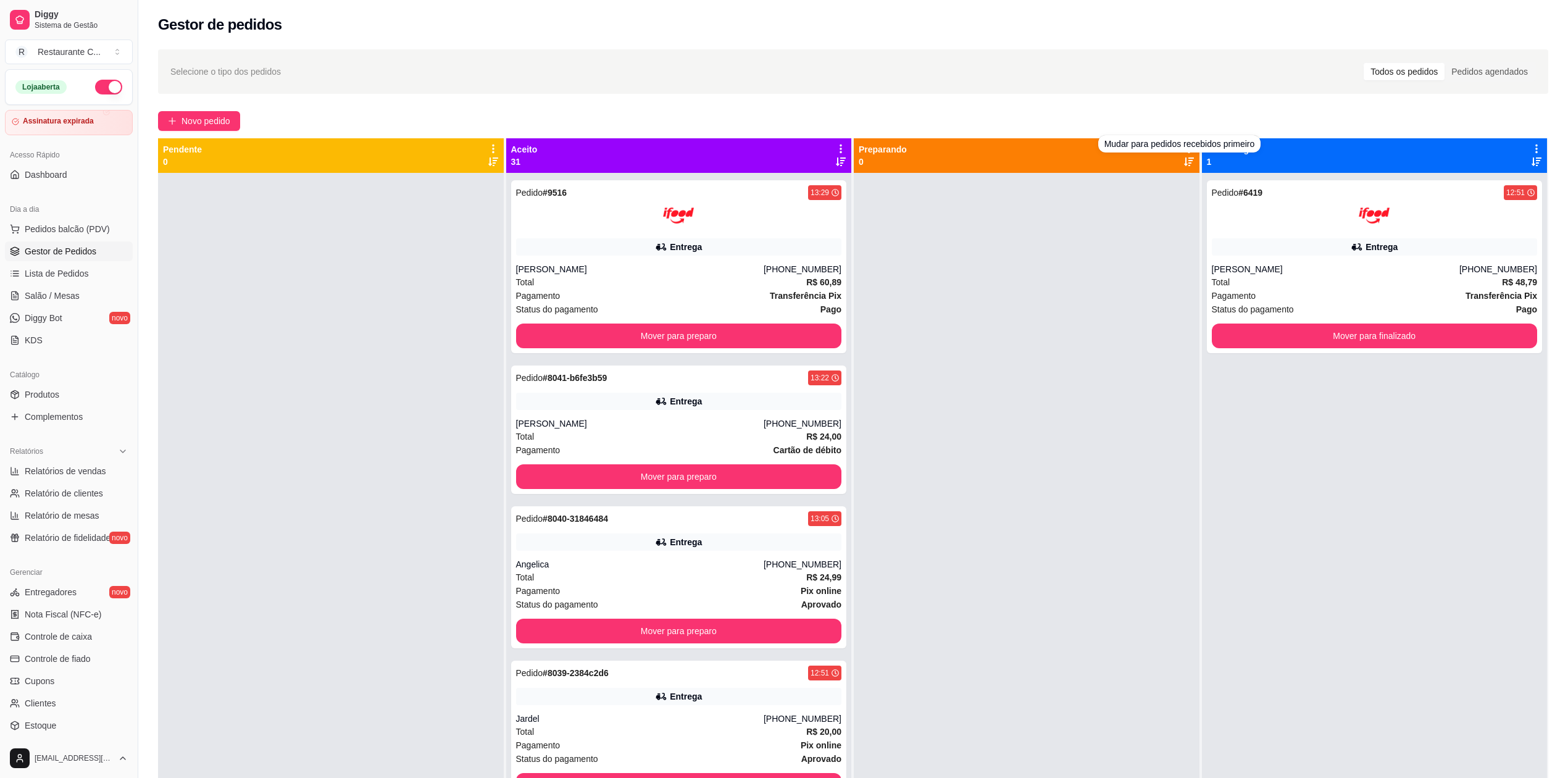
click at [996, 292] on div at bounding box center [1026, 562] width 345 height 778
drag, startPoint x: 954, startPoint y: 310, endPoint x: 946, endPoint y: 300, distance: 12.8
click at [951, 307] on div at bounding box center [1026, 562] width 345 height 778
click at [835, 149] on icon at bounding box center [840, 149] width 11 height 11
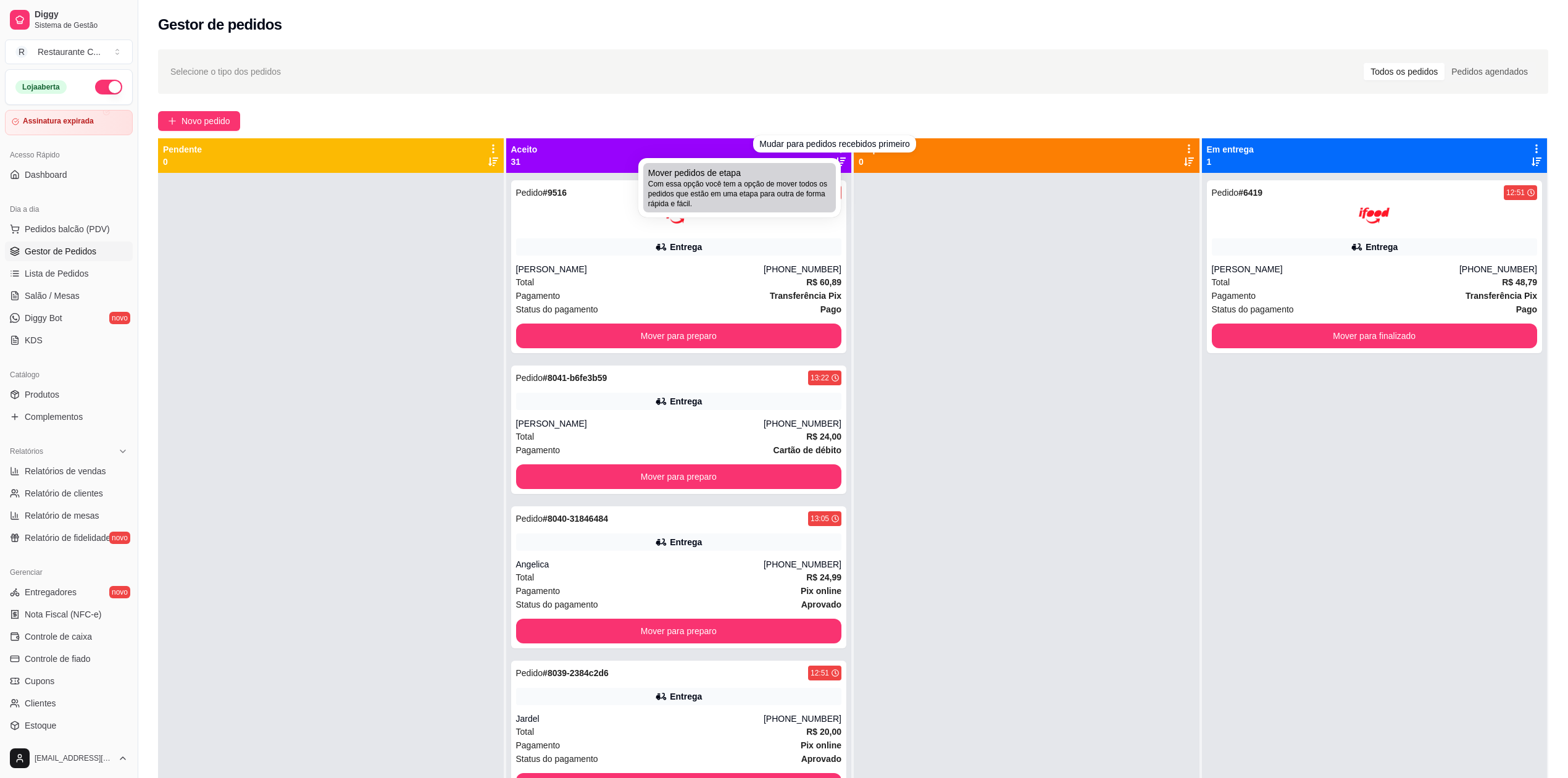
click at [781, 178] on div "Mover pedidos de etapa Com essa opção você tem a opção de mover todos os pedido…" at bounding box center [739, 188] width 183 height 42
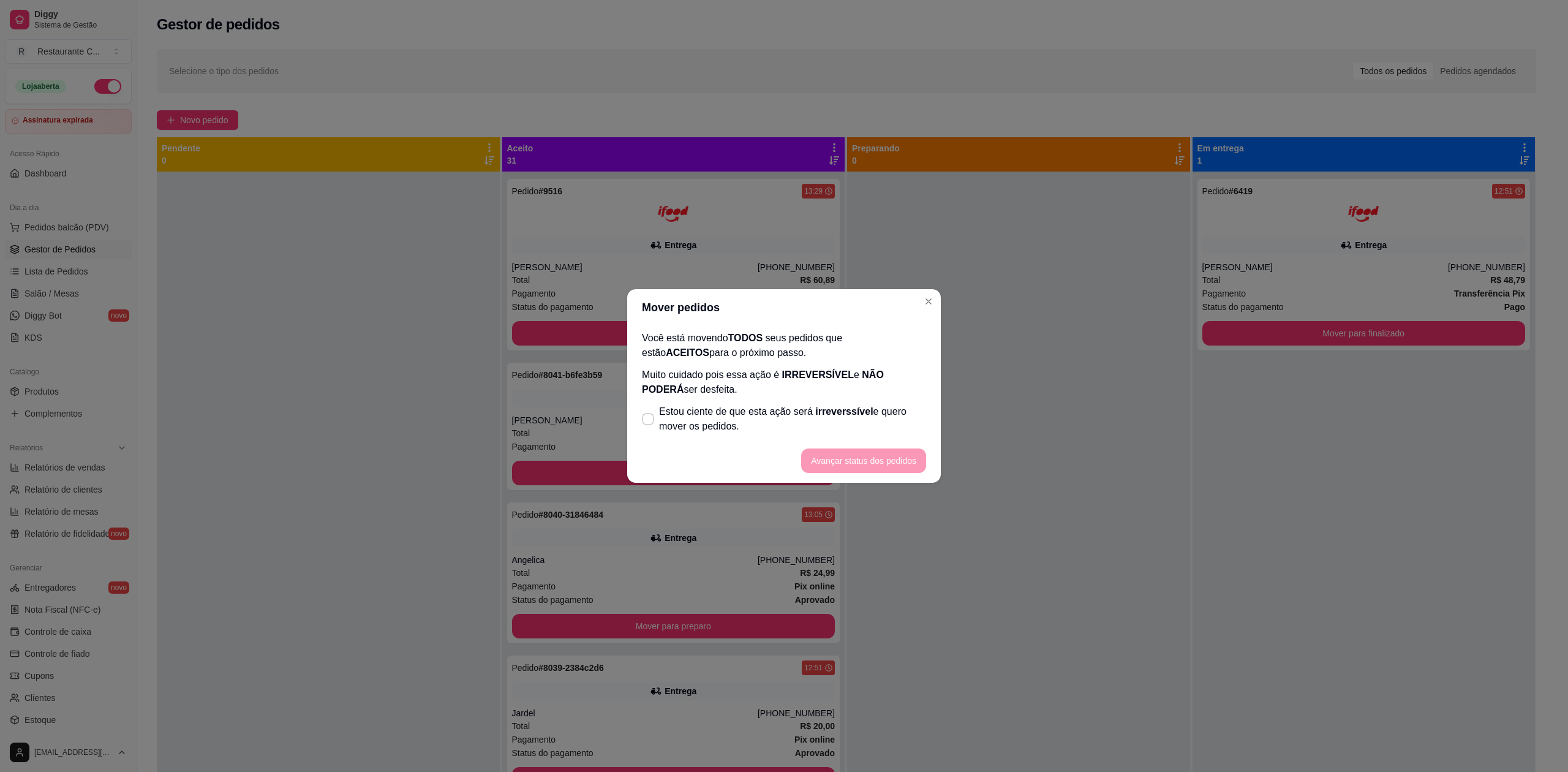
click at [673, 432] on label "Estou ciente de que esta ação será irreverssível e quero mover os pedidos." at bounding box center [784, 418] width 294 height 39
click at [649, 429] on input "Estou ciente de que esta ação será irreverssível e quero mover os pedidos." at bounding box center [645, 426] width 8 height 8
checkbox input "true"
click at [861, 465] on button "Avançar status dos pedidos" at bounding box center [864, 461] width 121 height 24
